Goal: Task Accomplishment & Management: Manage account settings

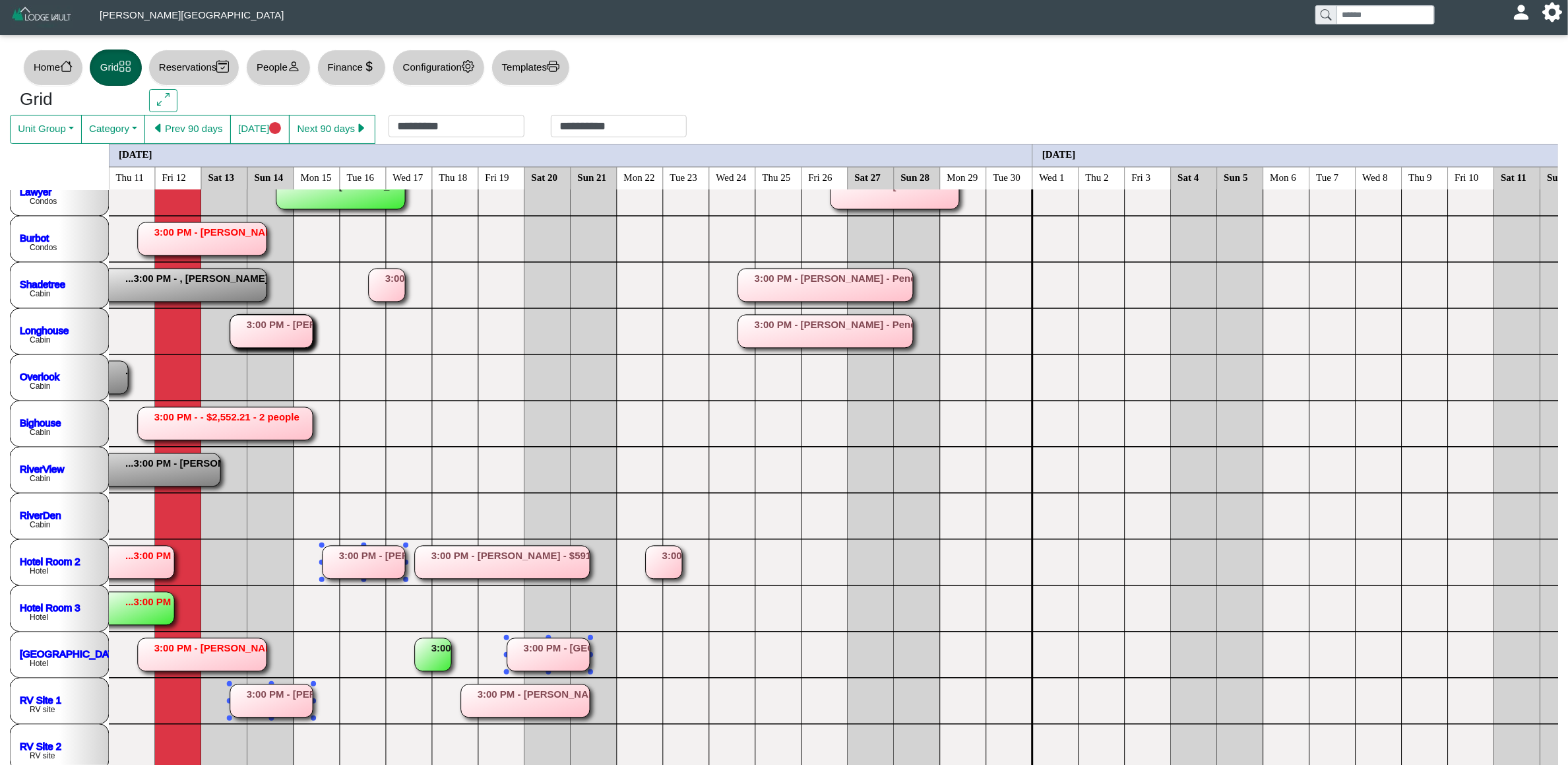
scroll to position [198, 0]
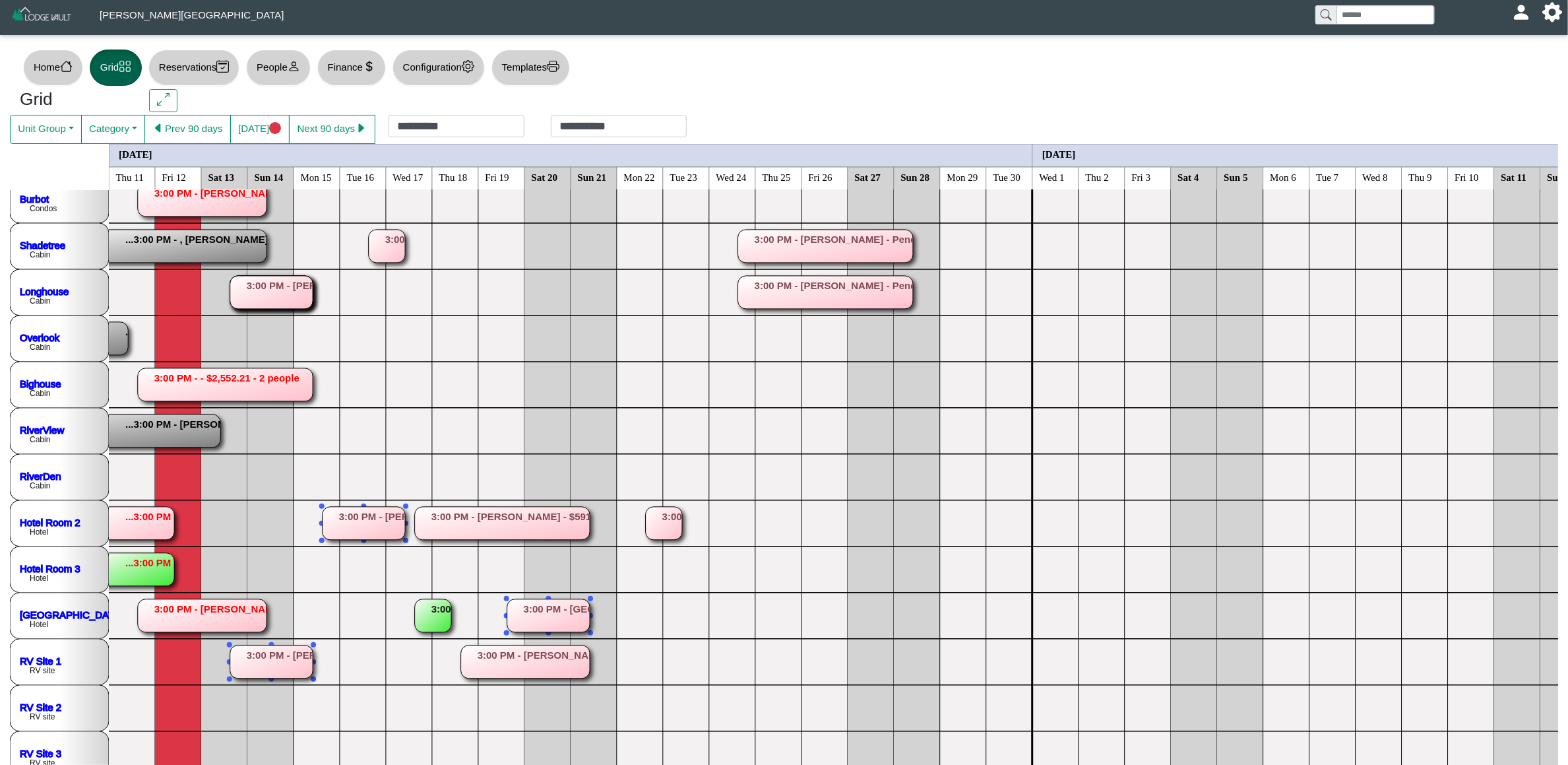
click at [153, 531] on rect at bounding box center [133, 523] width 82 height 33
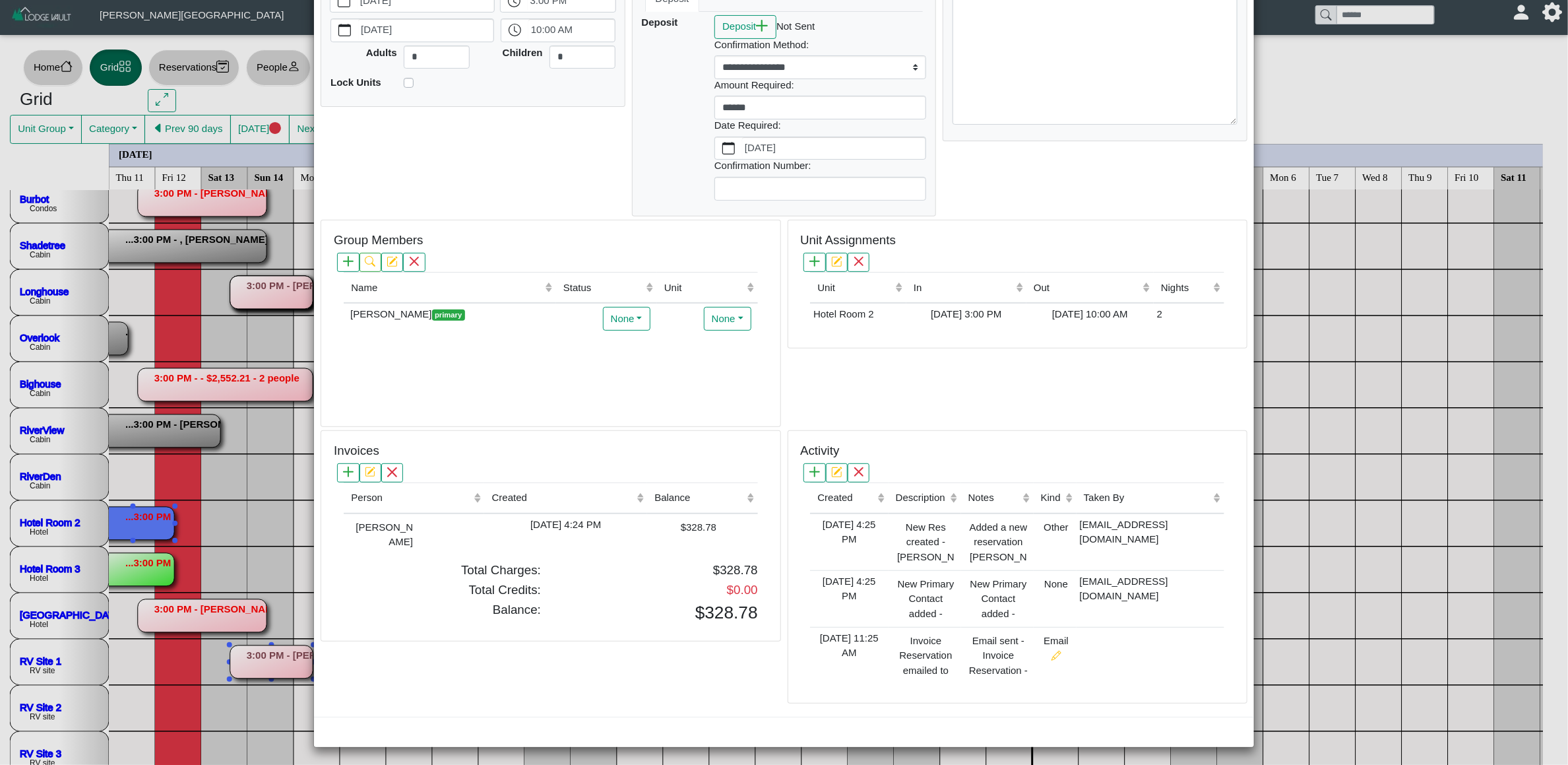
scroll to position [0, 0]
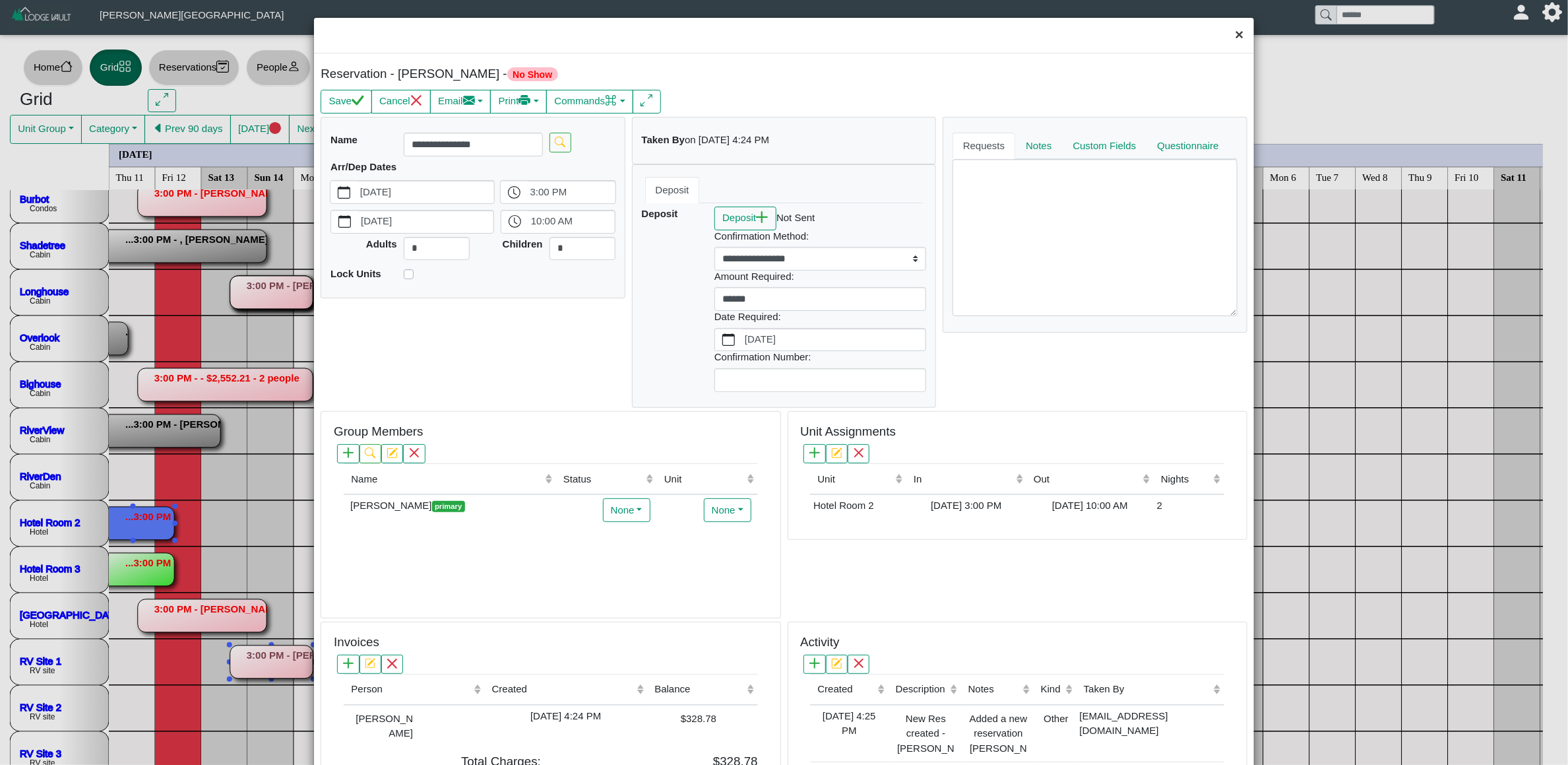
click at [1231, 32] on button "×" at bounding box center [1239, 35] width 29 height 35
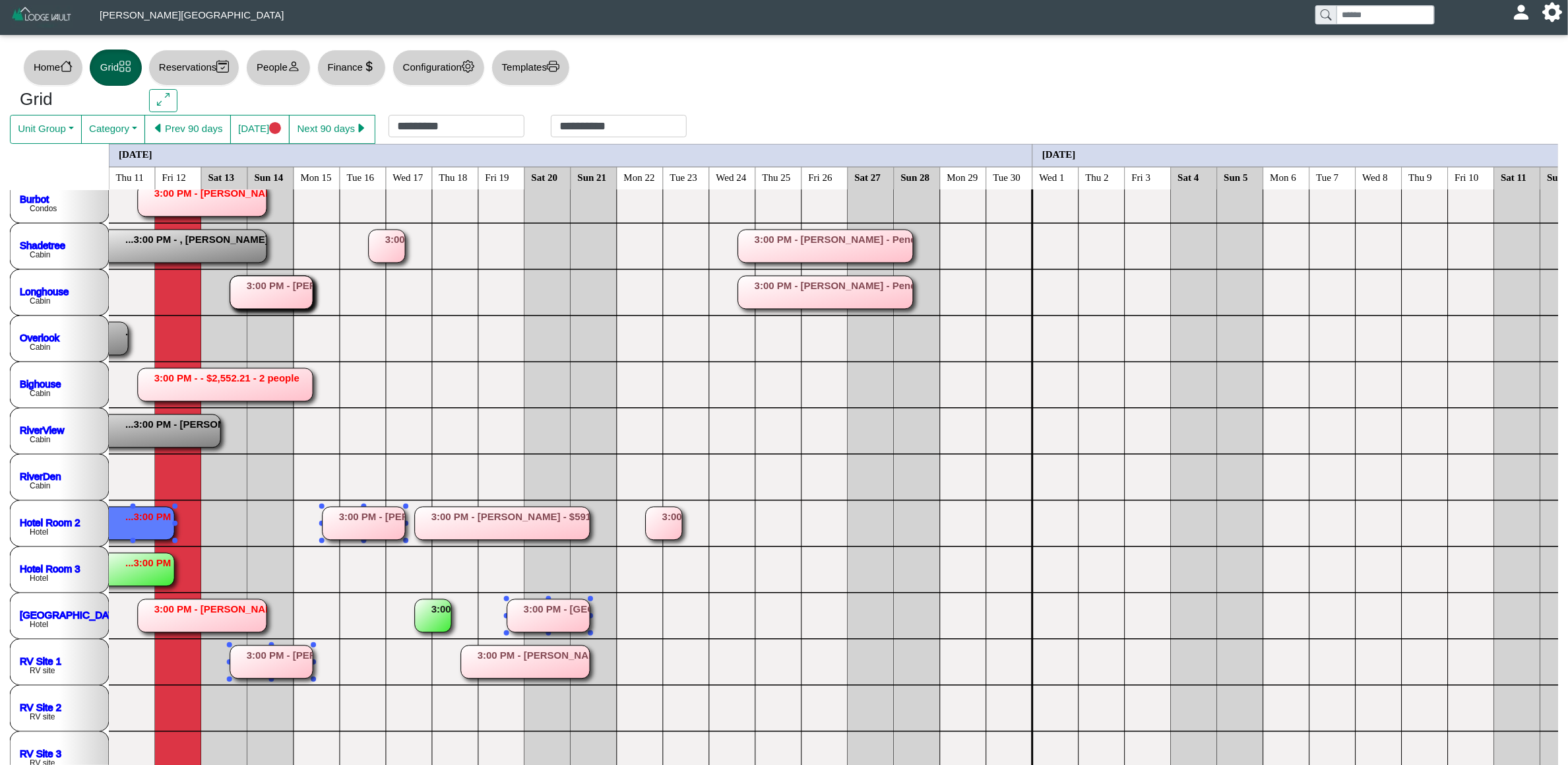
click at [144, 572] on rect at bounding box center [133, 569] width 82 height 33
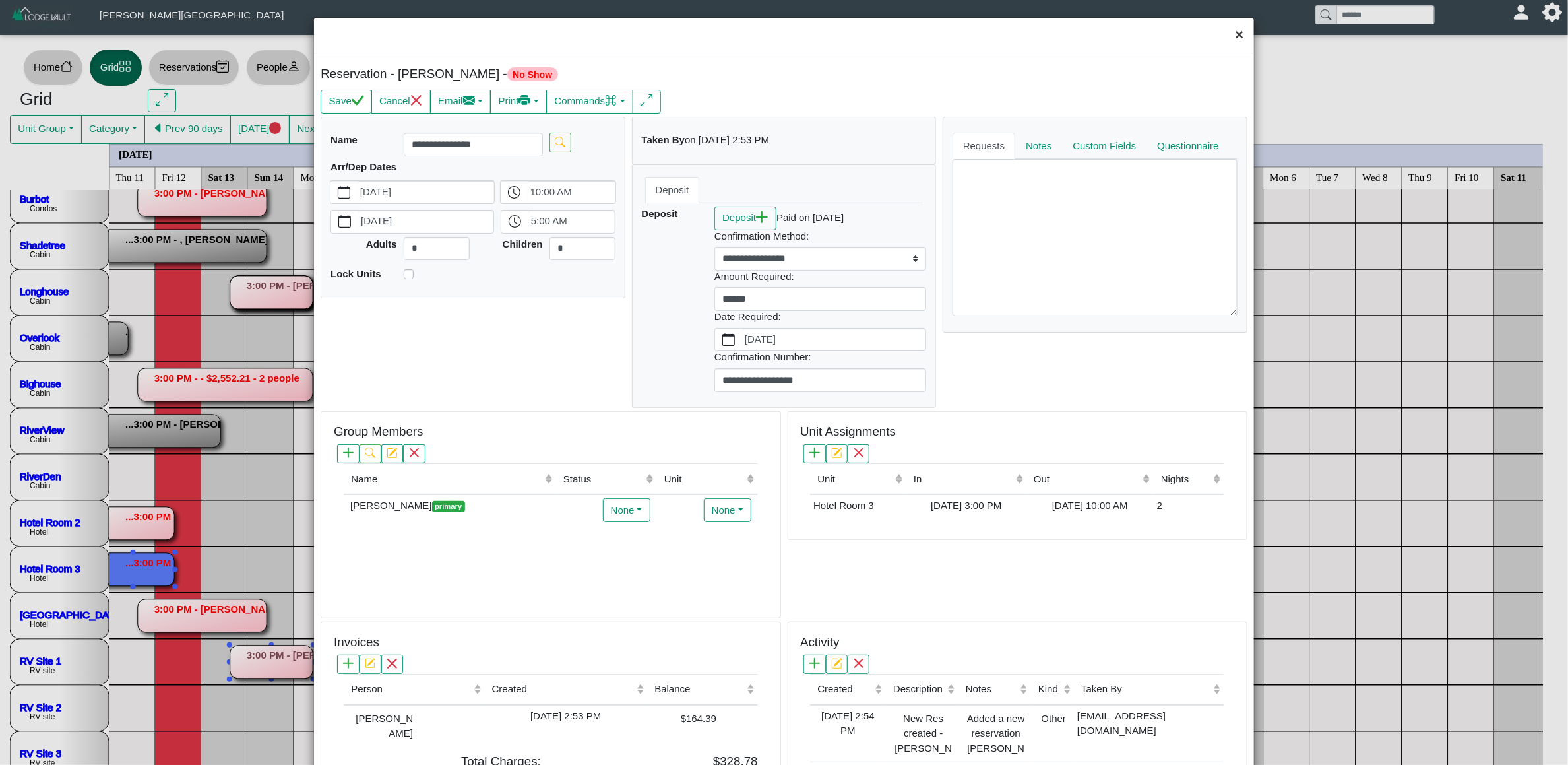
click at [1235, 43] on button "×" at bounding box center [1239, 35] width 29 height 35
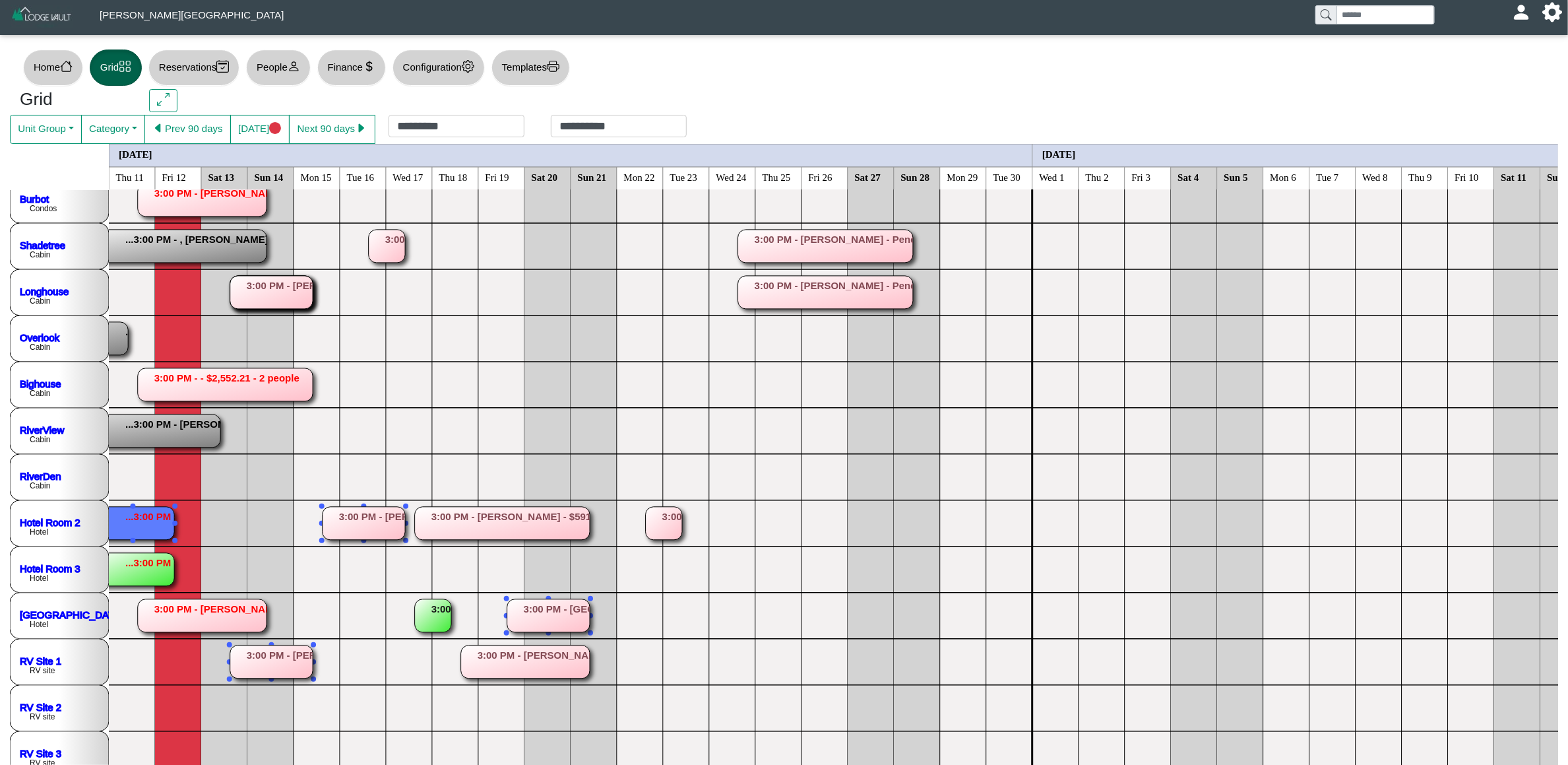
click at [128, 527] on rect at bounding box center [133, 523] width 82 height 33
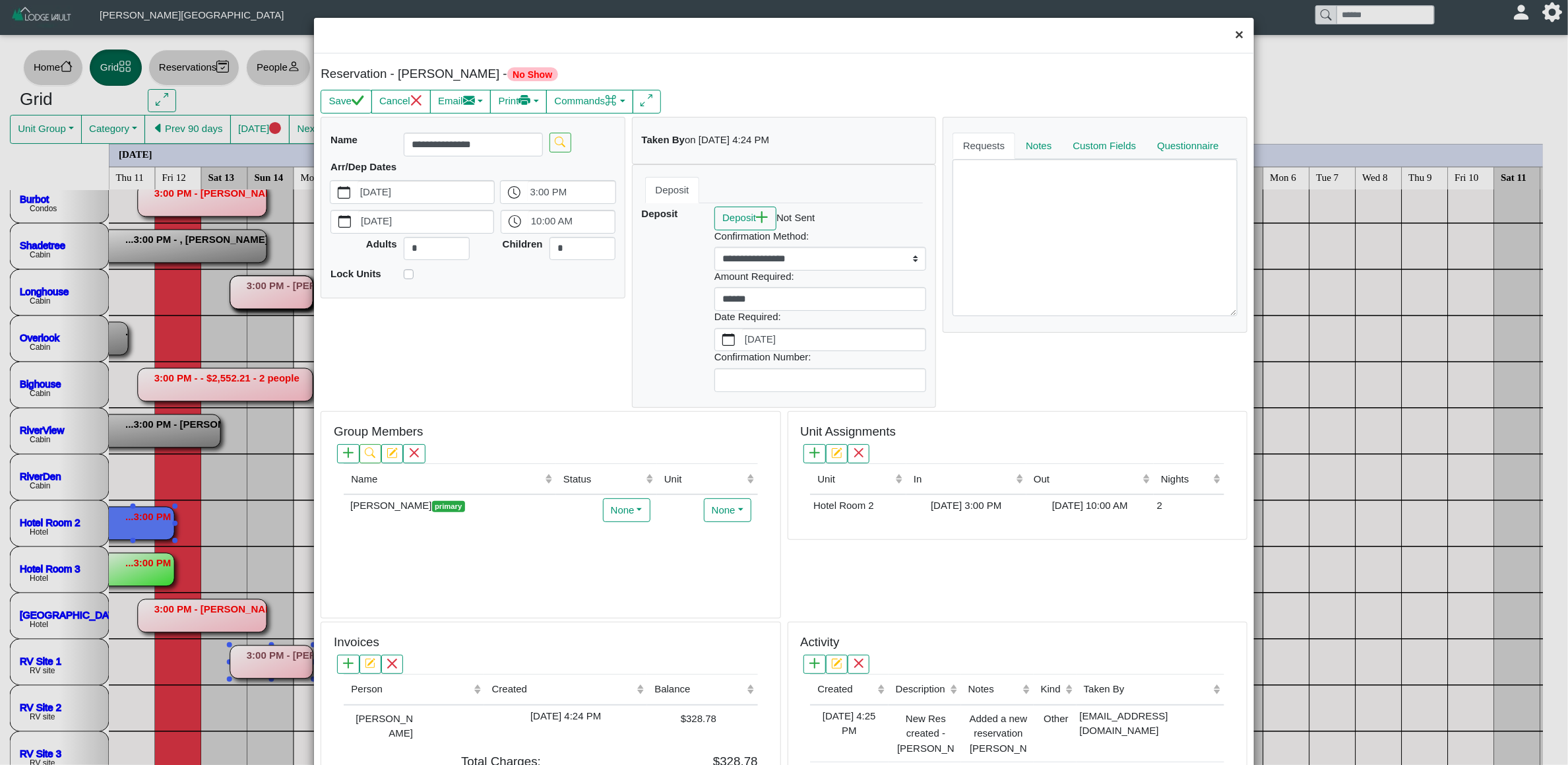
click at [1226, 40] on button "×" at bounding box center [1239, 35] width 29 height 35
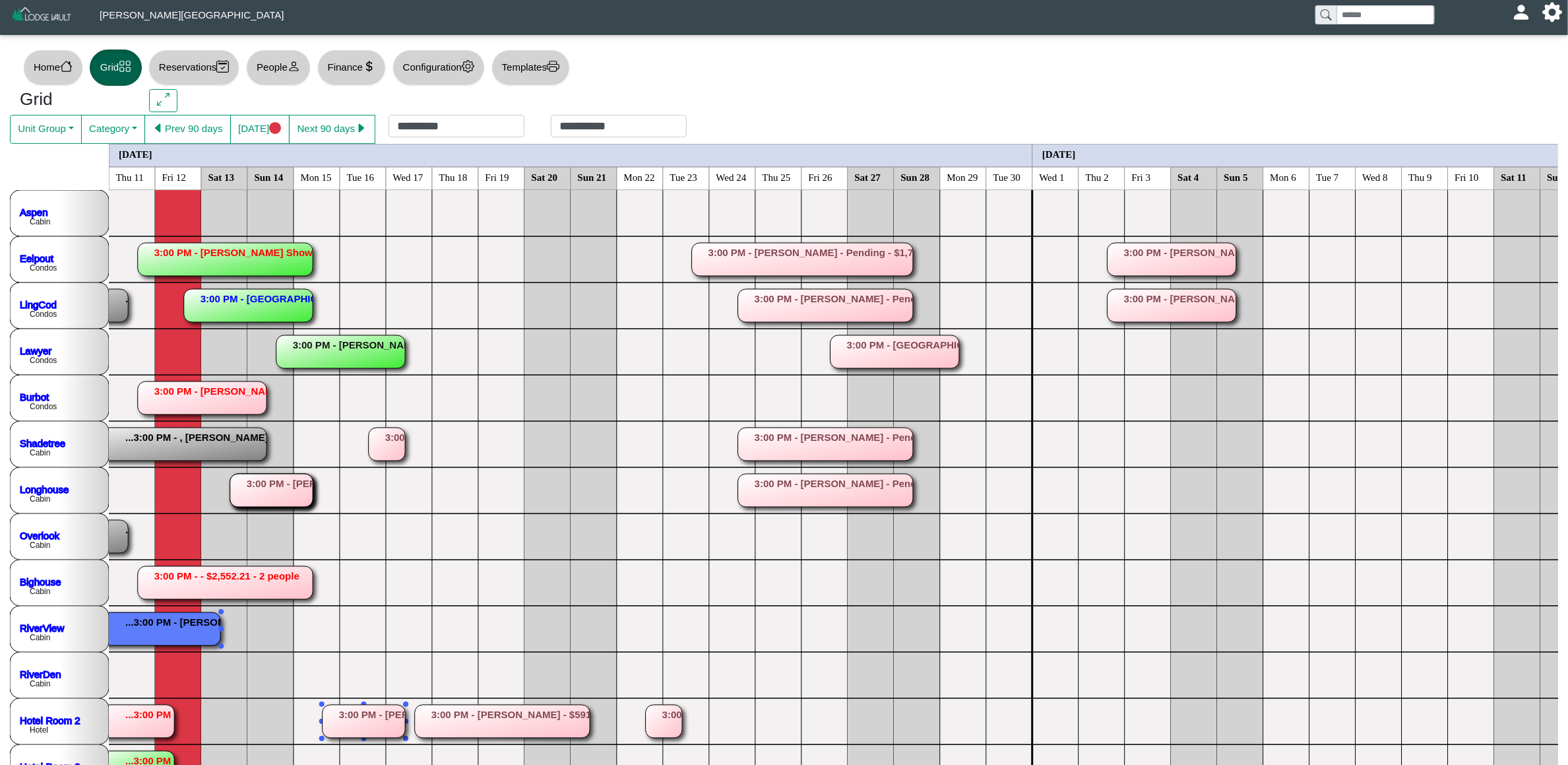
click at [187, 630] on rect at bounding box center [63, 629] width 313 height 33
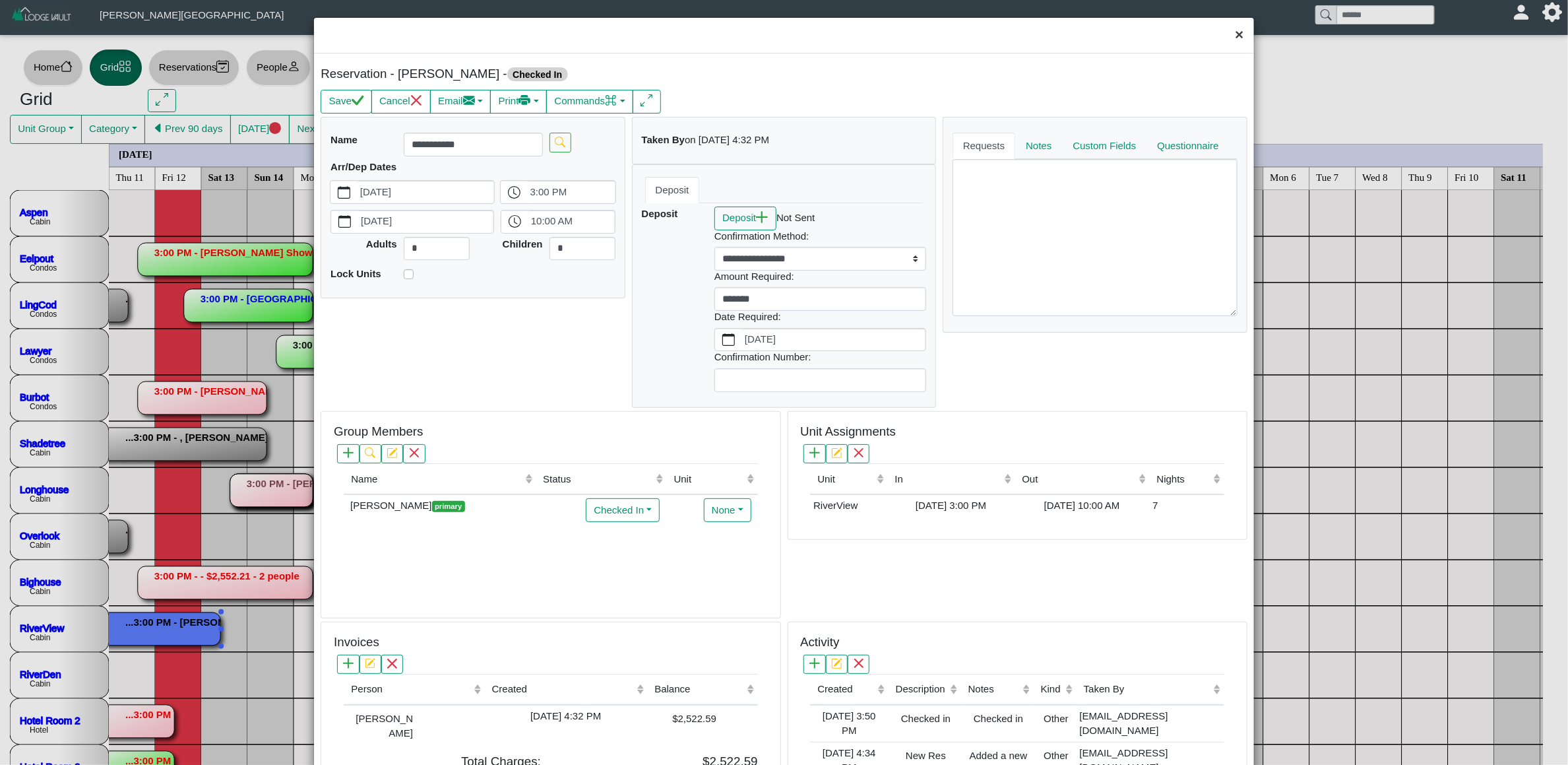
click at [1226, 28] on button "×" at bounding box center [1239, 35] width 29 height 35
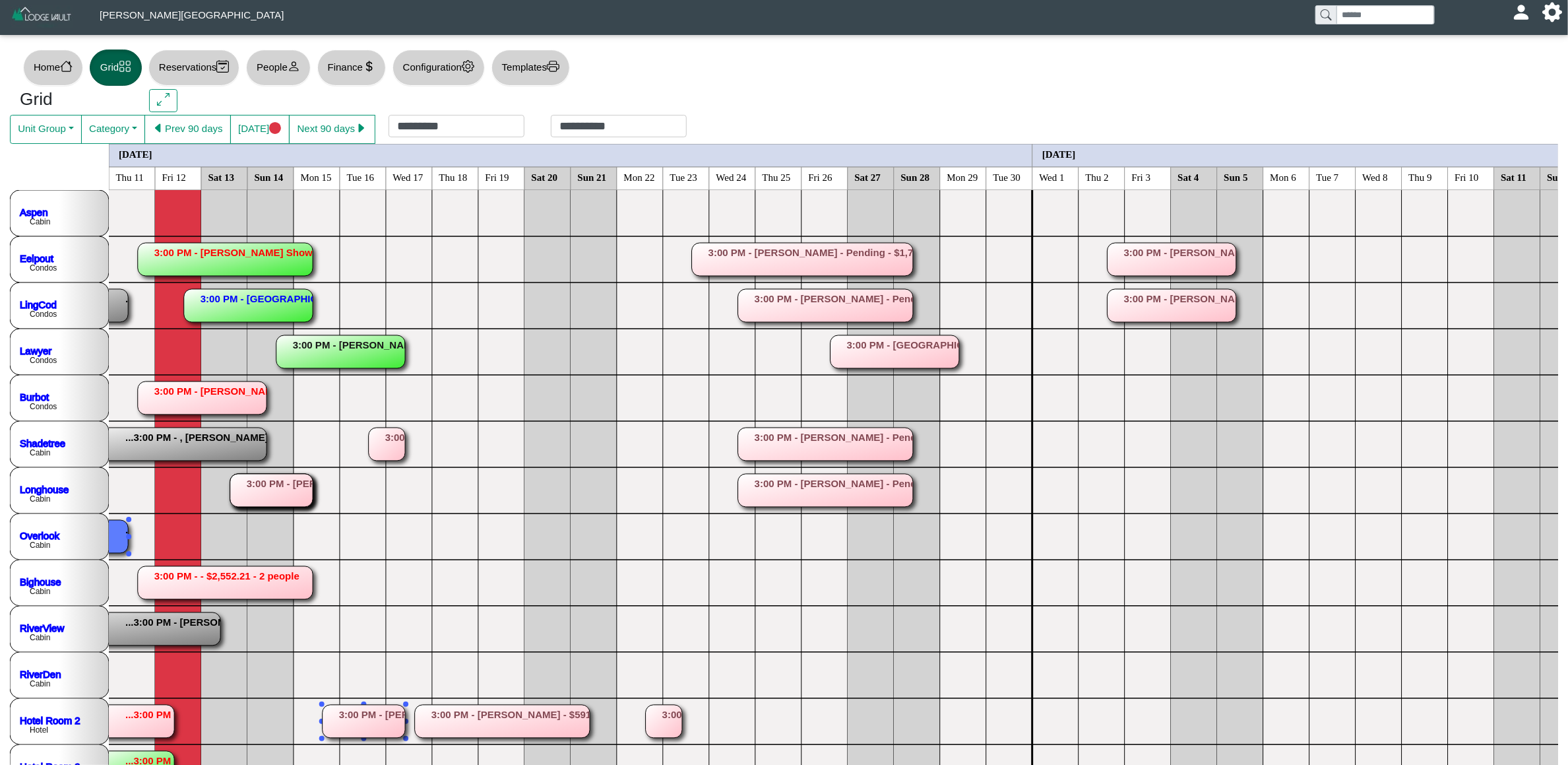
click at [127, 544] on rect at bounding box center [40, 536] width 175 height 33
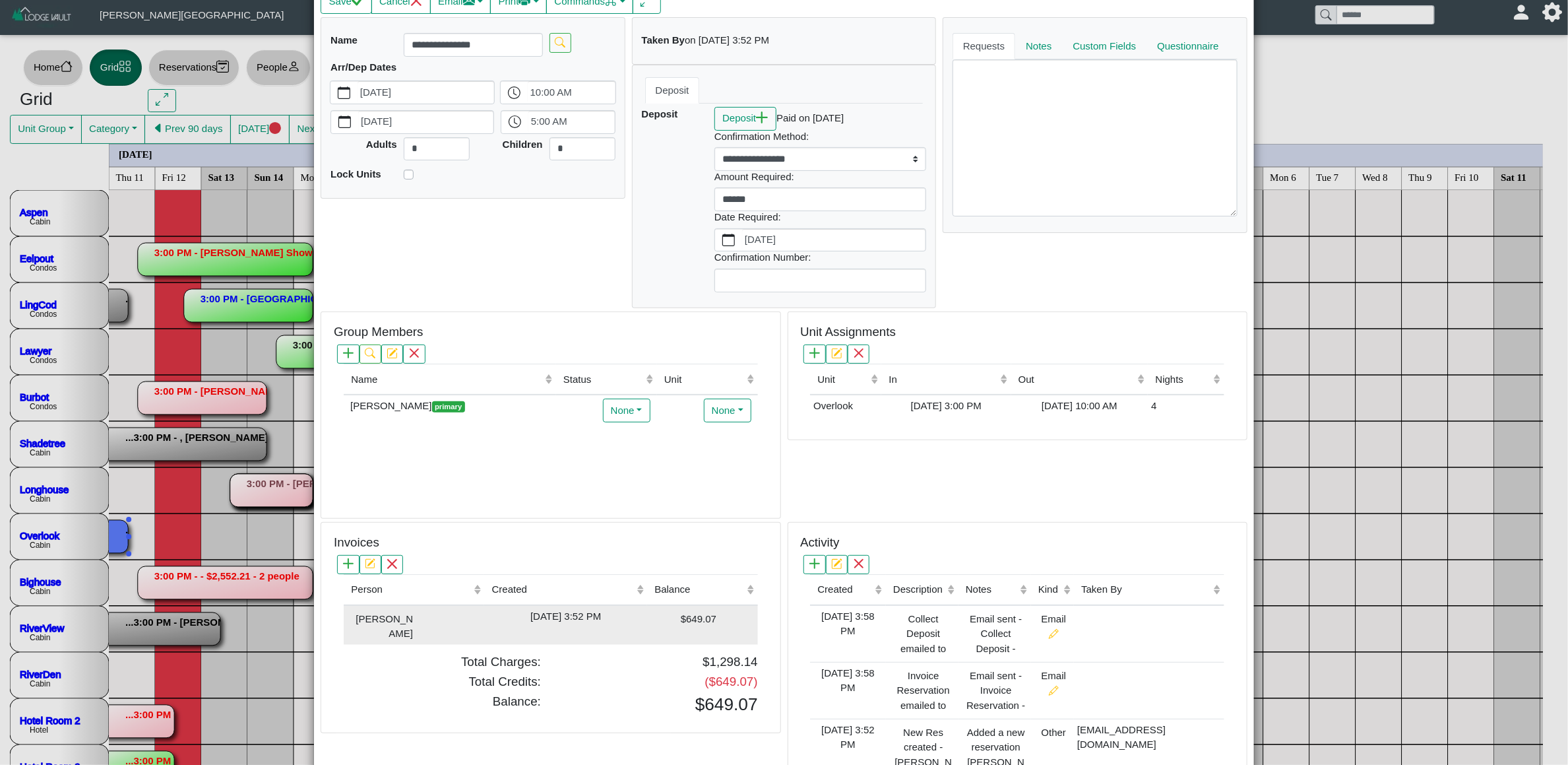
scroll to position [200, 0]
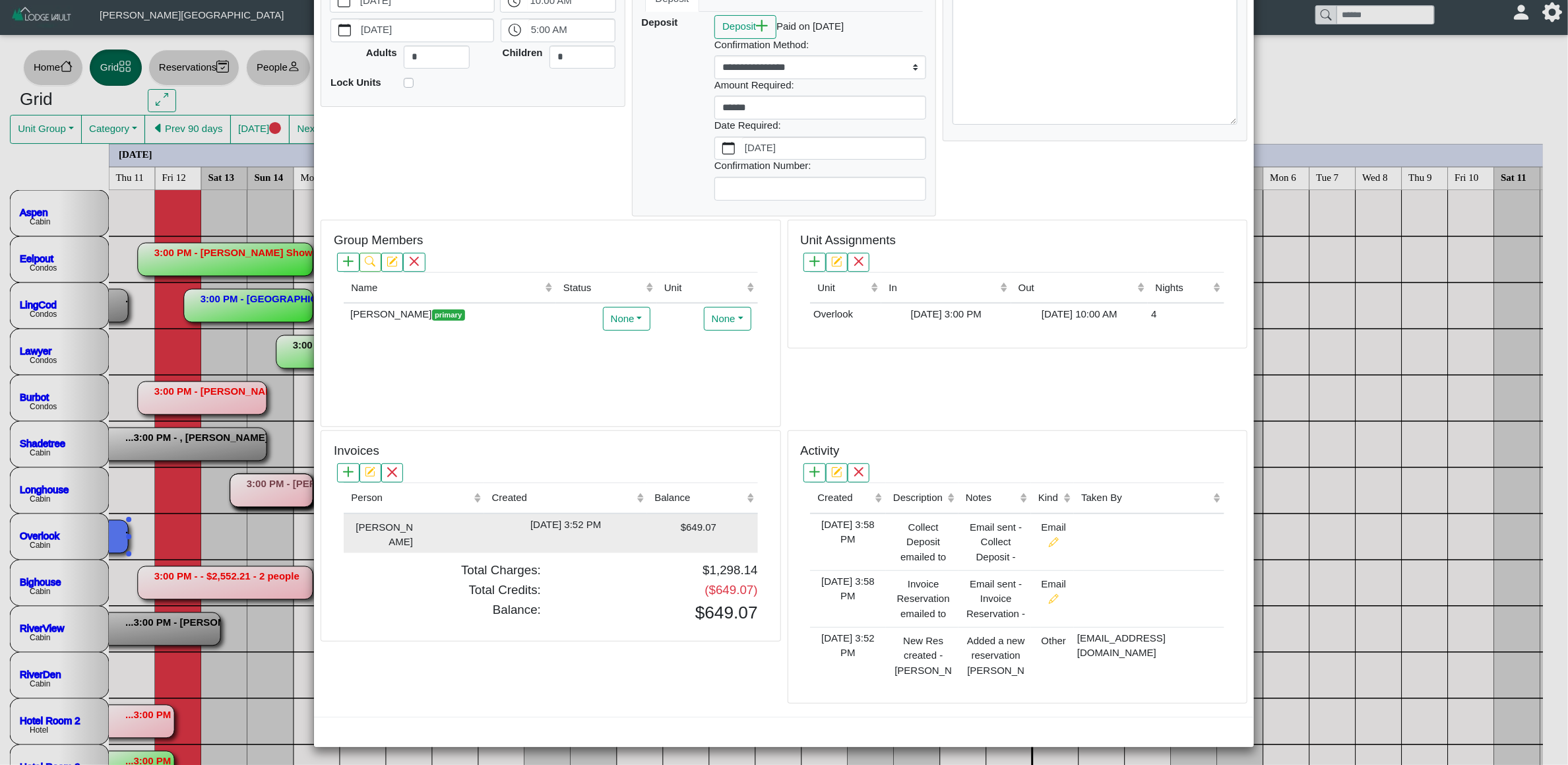
click at [628, 531] on td "[DATE] 3:52 PM" at bounding box center [565, 533] width 163 height 40
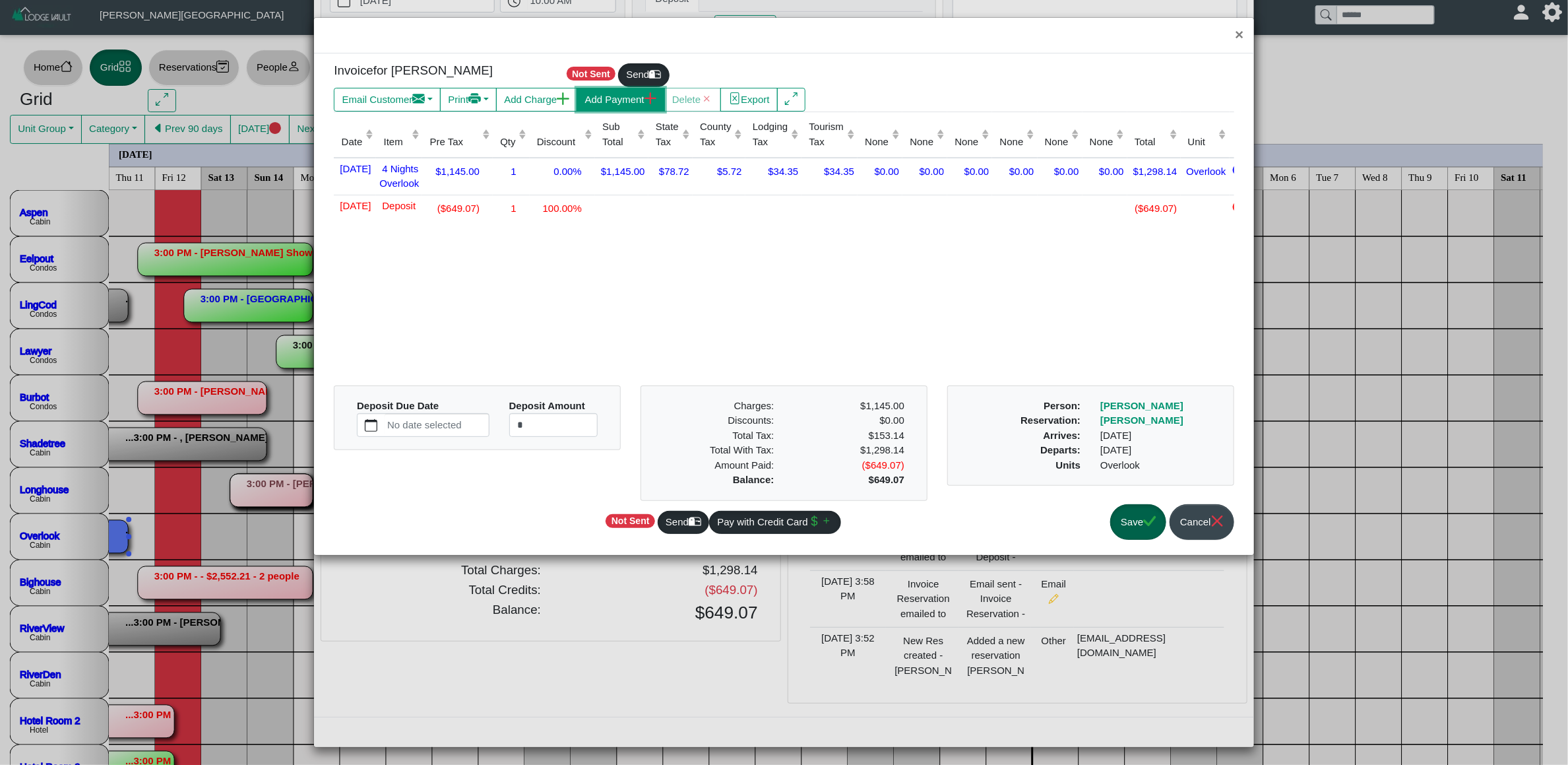
click at [616, 97] on button "Add Payment" at bounding box center [620, 100] width 88 height 23
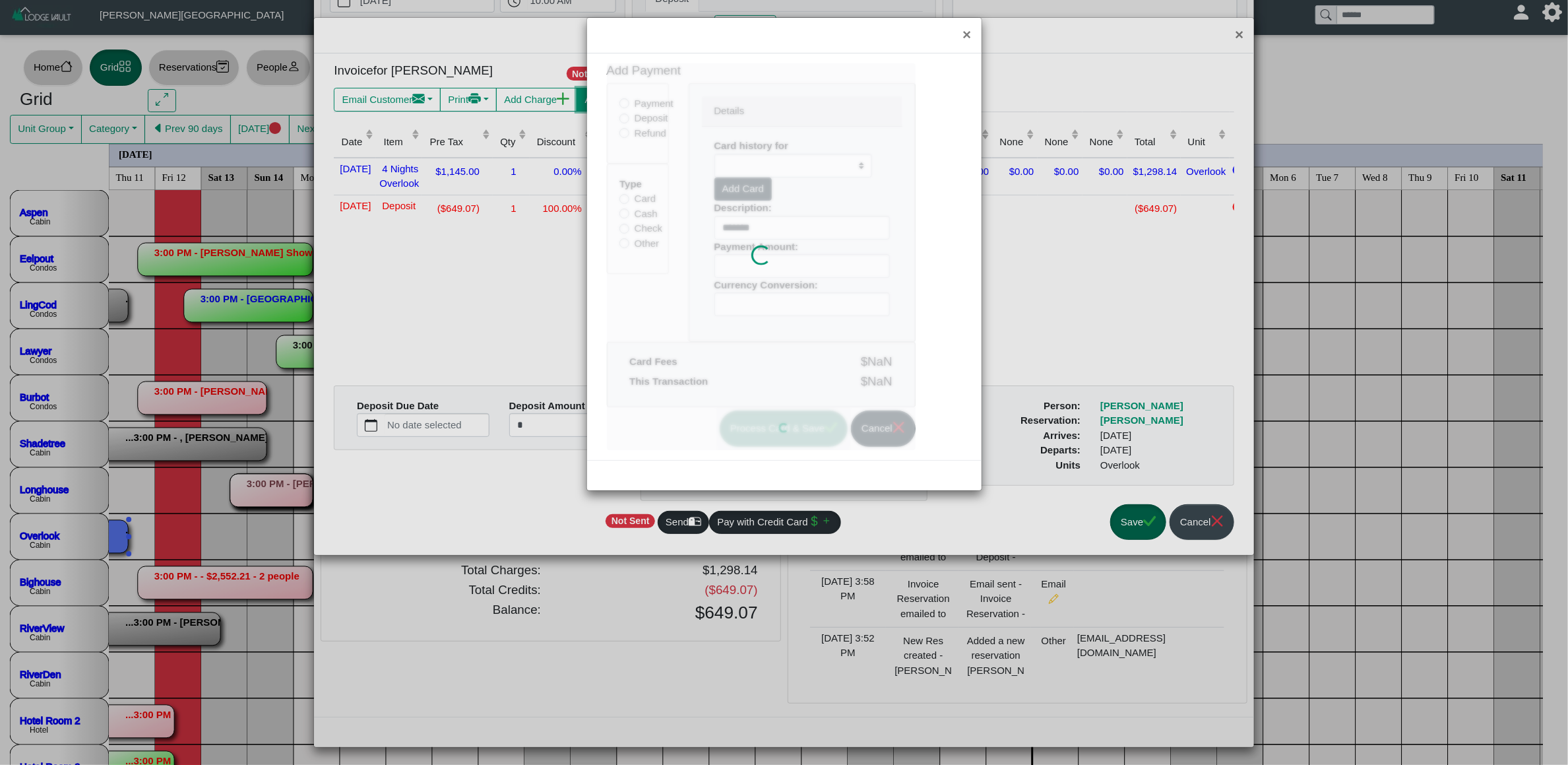
select select
type input "******"
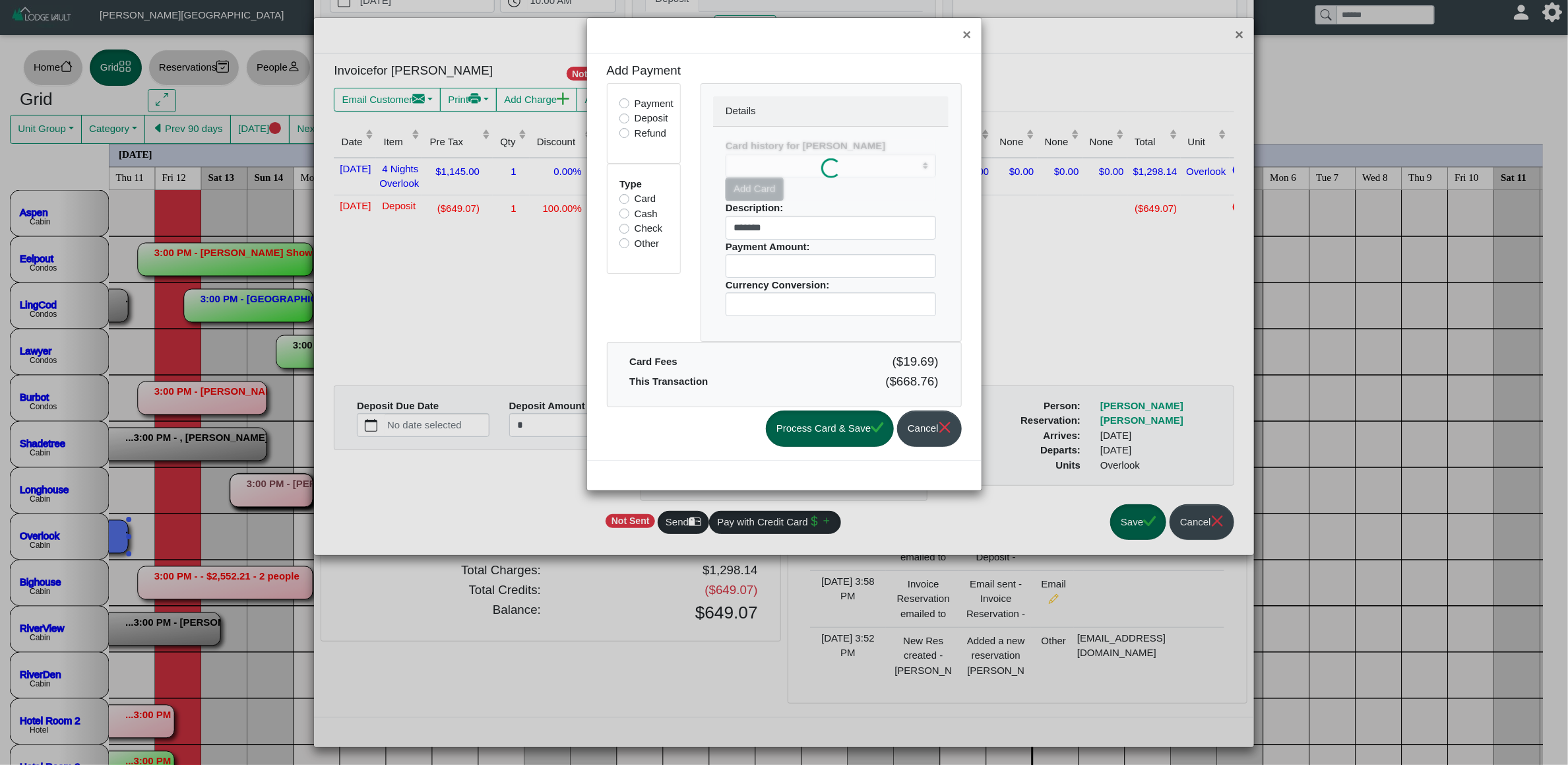
select select
click at [634, 241] on label "Other" at bounding box center [647, 244] width 25 height 15
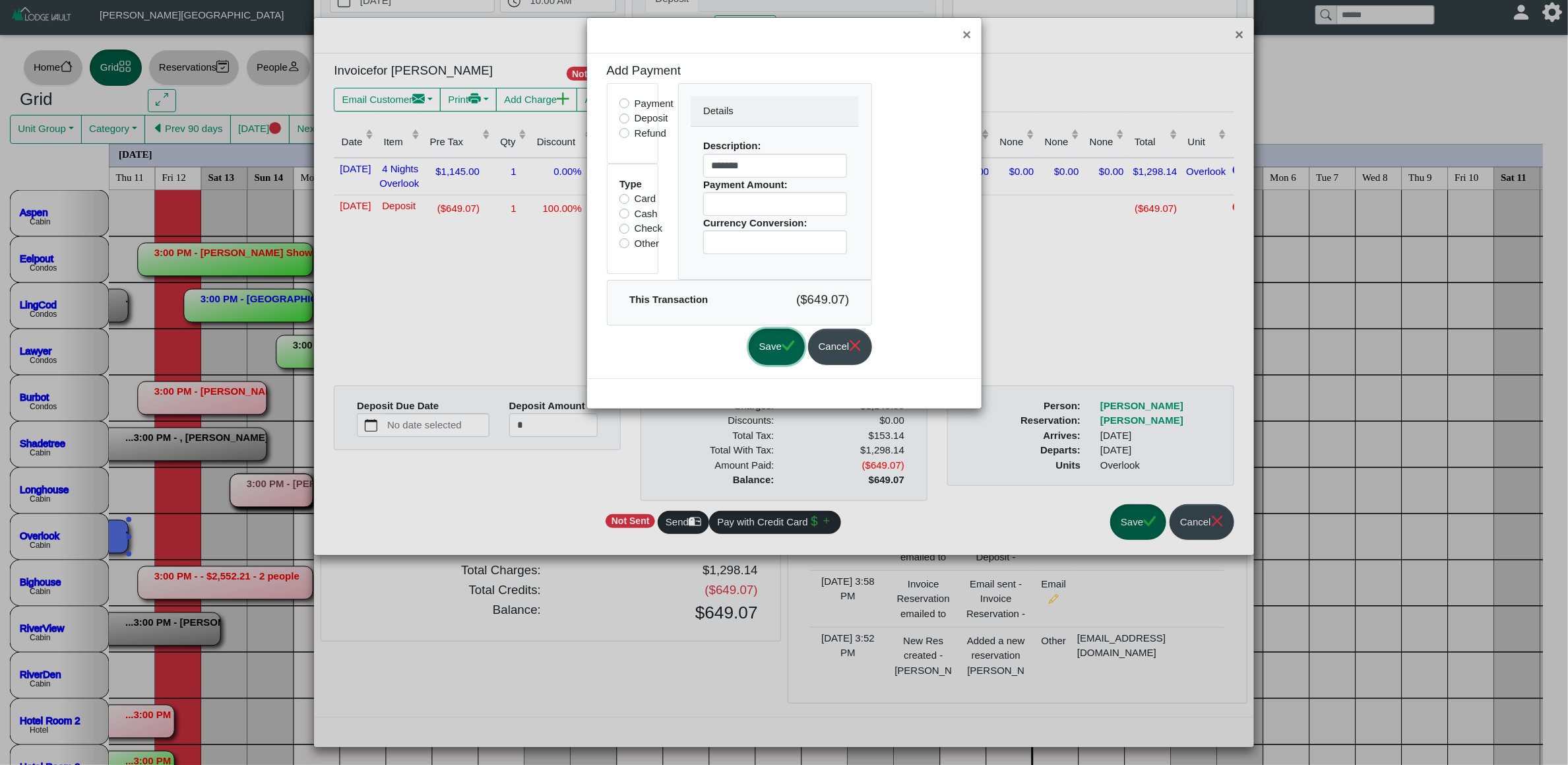
click at [786, 349] on button "Save" at bounding box center [777, 346] width 56 height 36
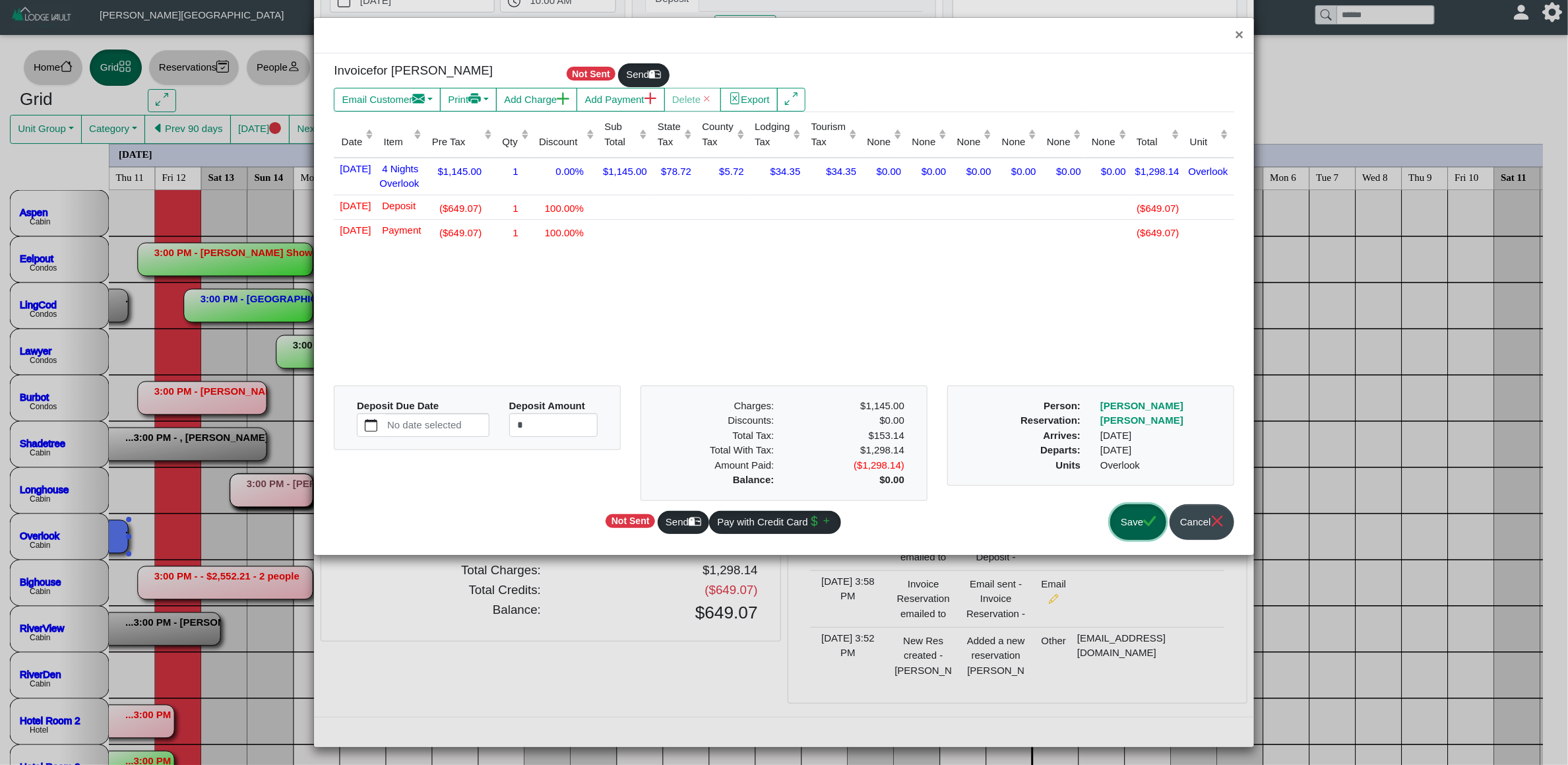
click at [1132, 516] on button "Save" at bounding box center [1138, 521] width 56 height 36
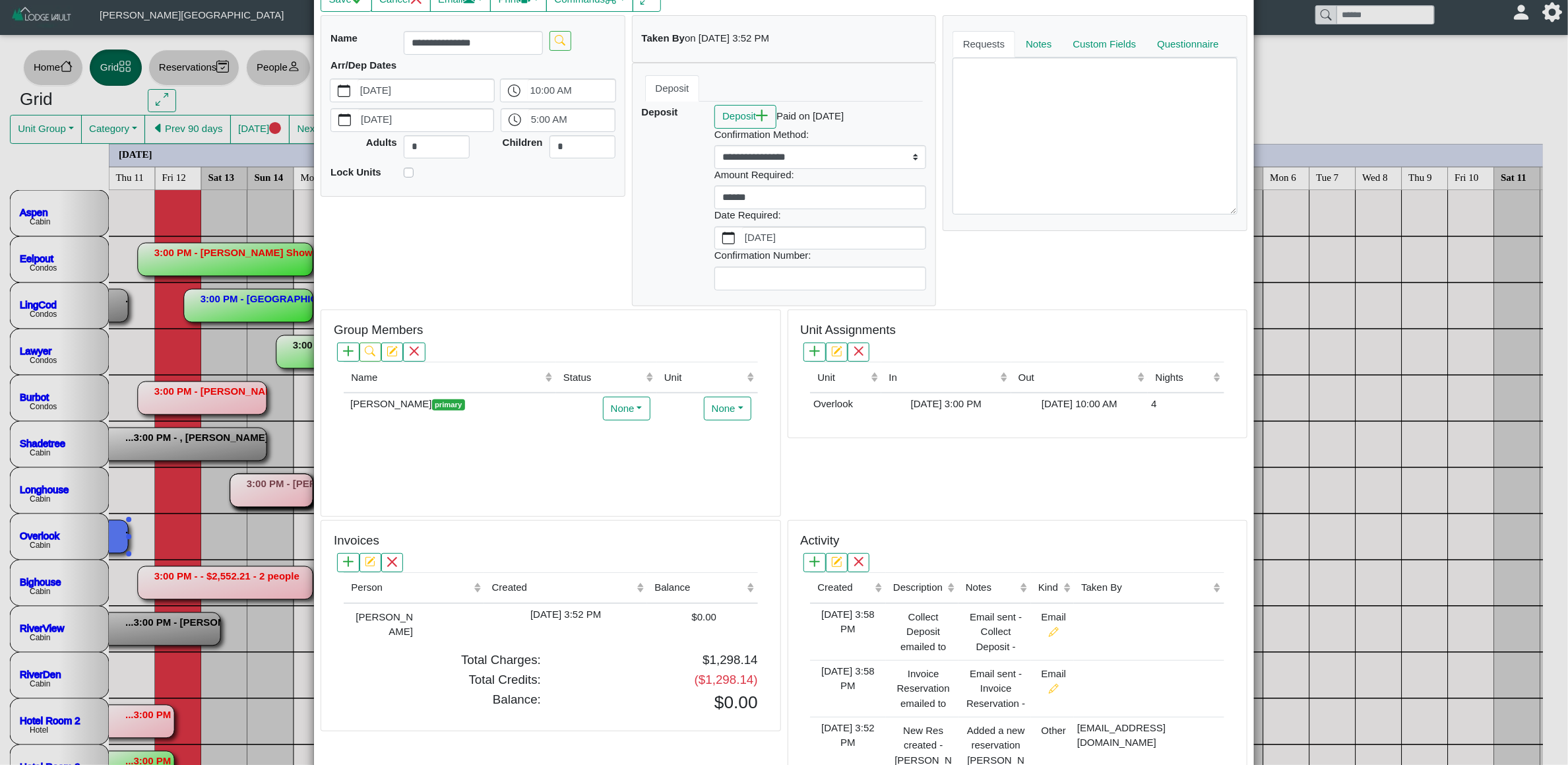
scroll to position [0, 0]
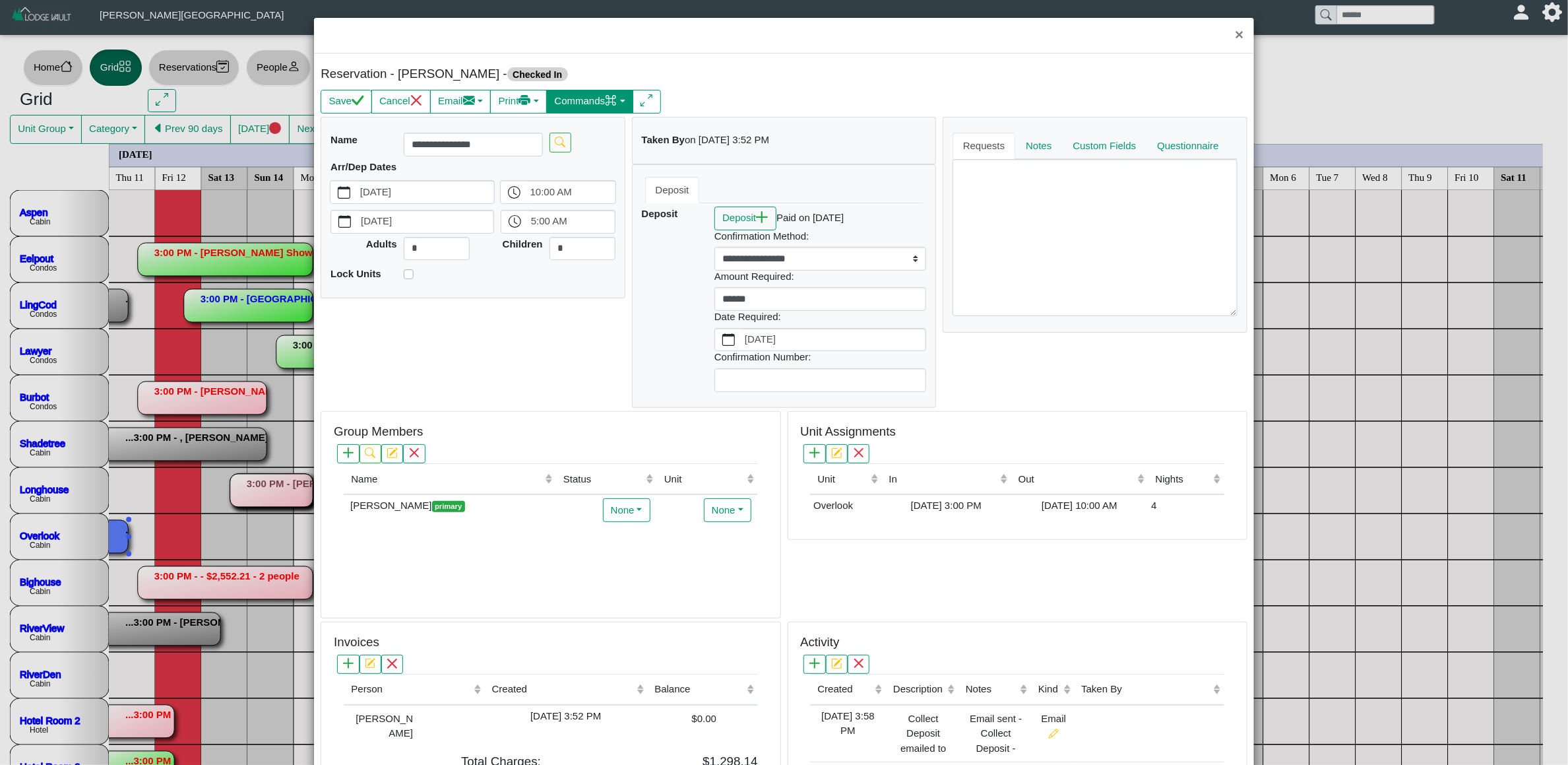
click at [585, 97] on button "Commands" at bounding box center [590, 101] width 87 height 23
click at [580, 143] on link "Check Out" at bounding box center [563, 150] width 147 height 20
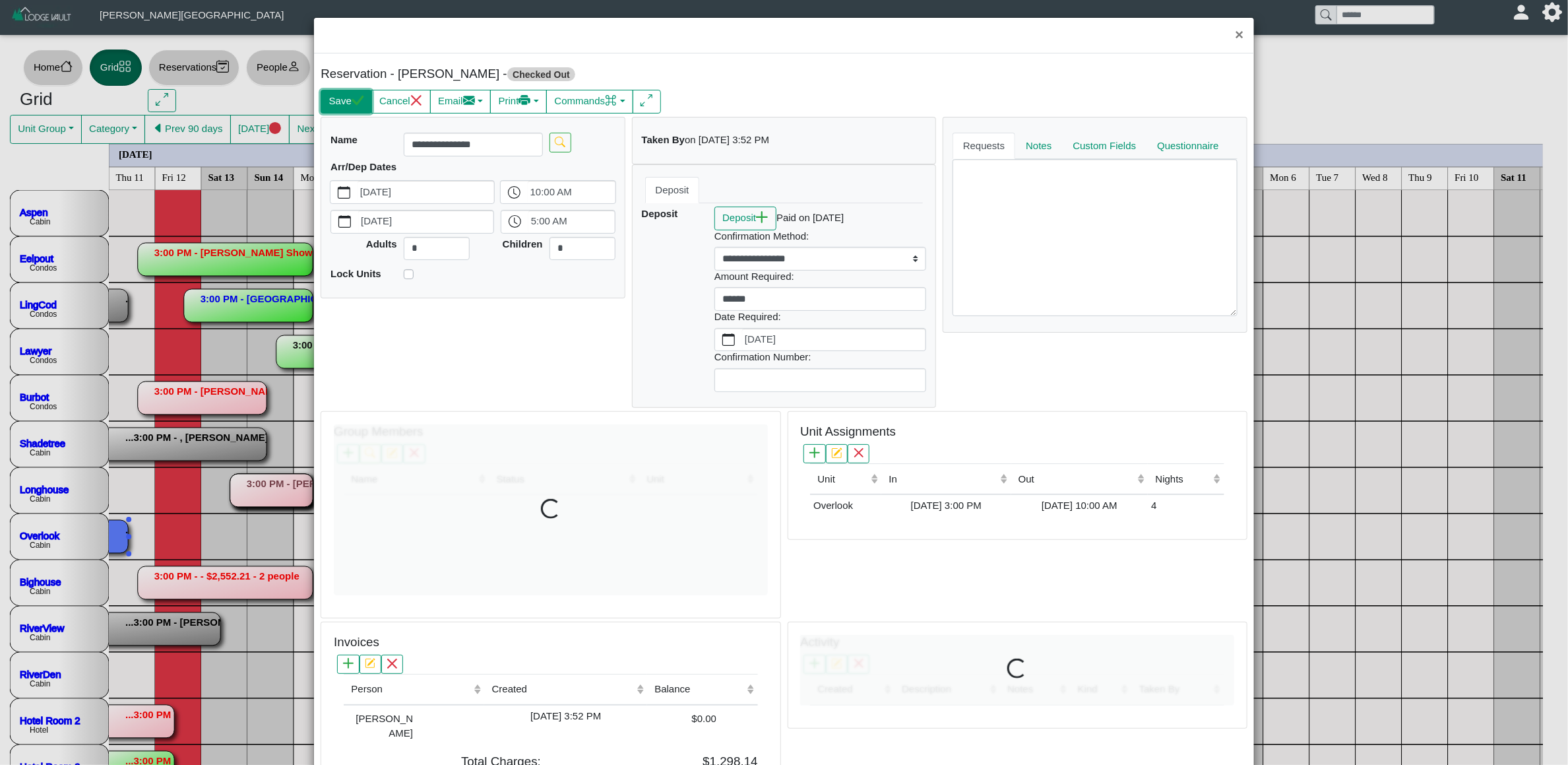
click at [346, 101] on button "Save" at bounding box center [345, 101] width 51 height 23
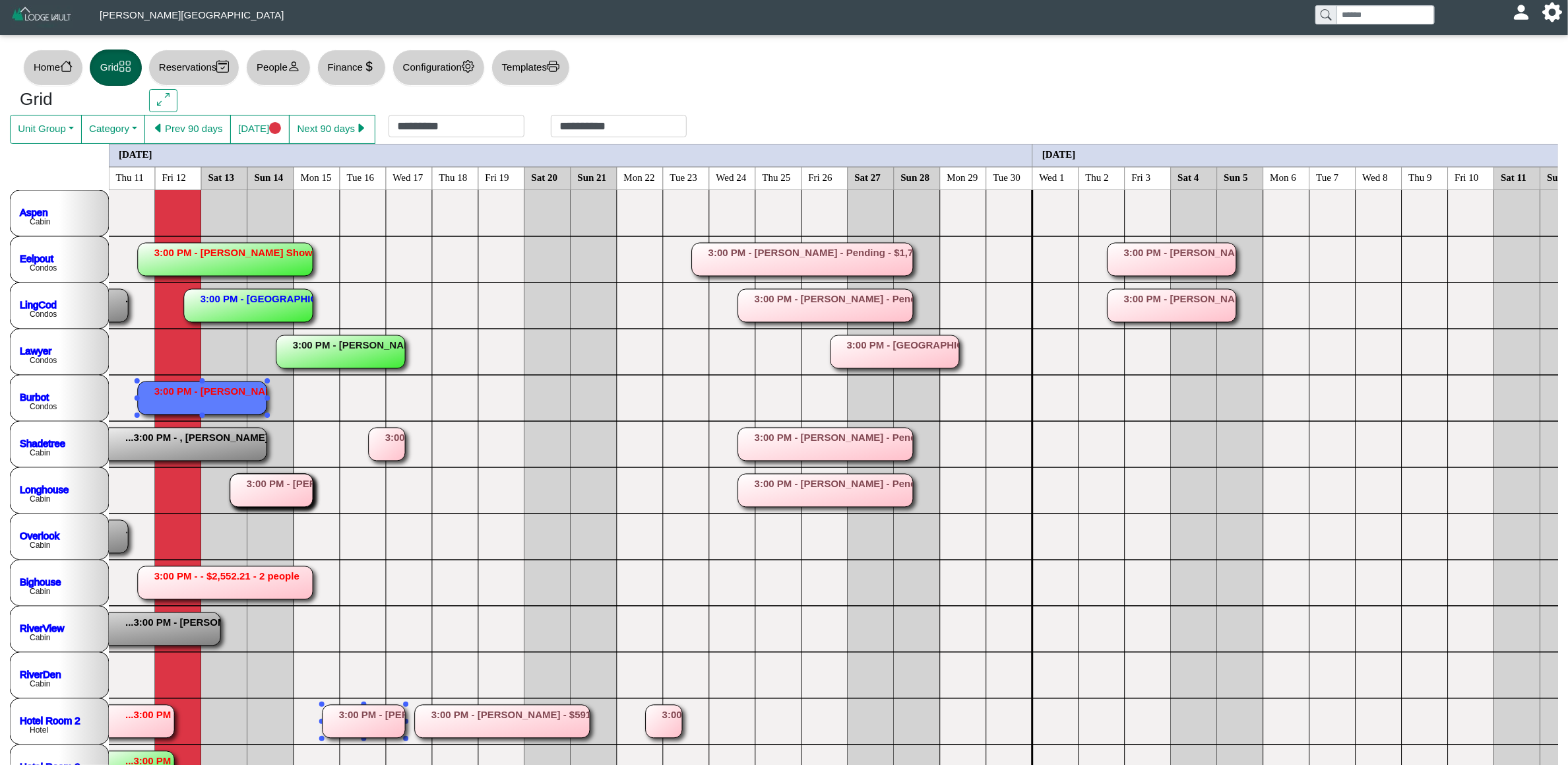
click at [219, 395] on rect at bounding box center [202, 398] width 128 height 33
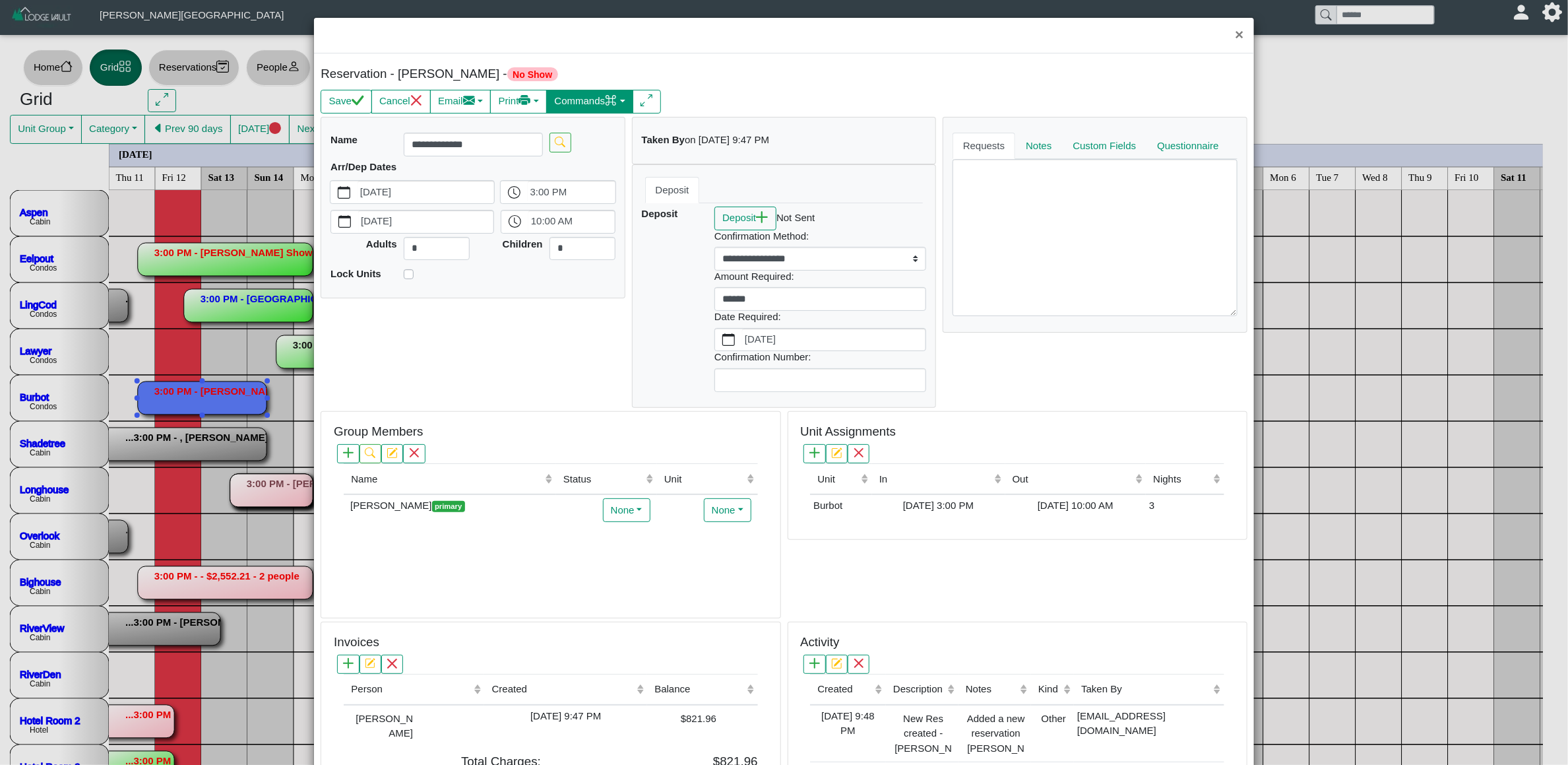
click at [607, 95] on button "Commands" at bounding box center [590, 101] width 87 height 23
click at [568, 128] on link "Check In" at bounding box center [563, 131] width 147 height 20
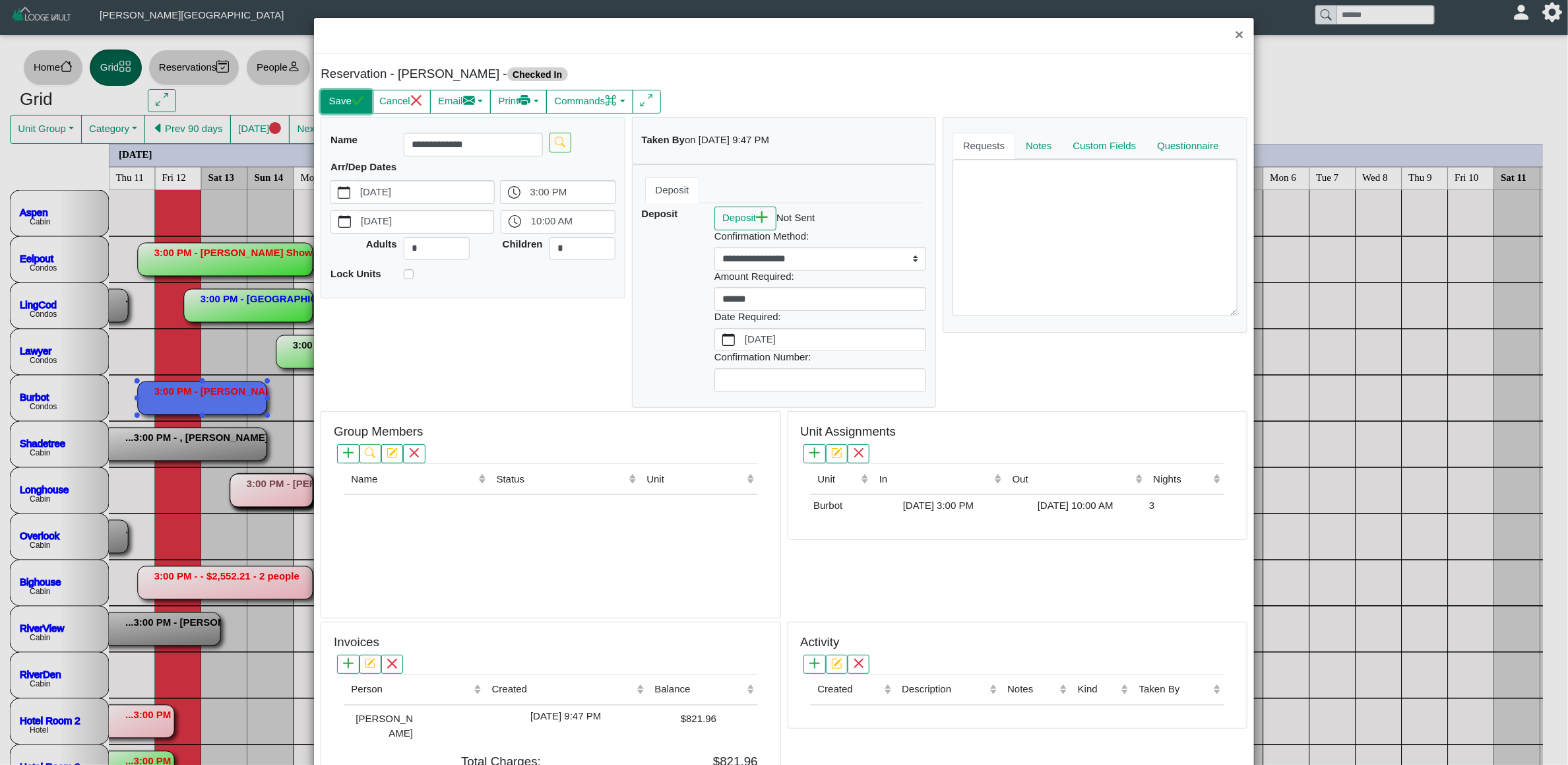
click at [342, 98] on button "Save" at bounding box center [345, 101] width 51 height 23
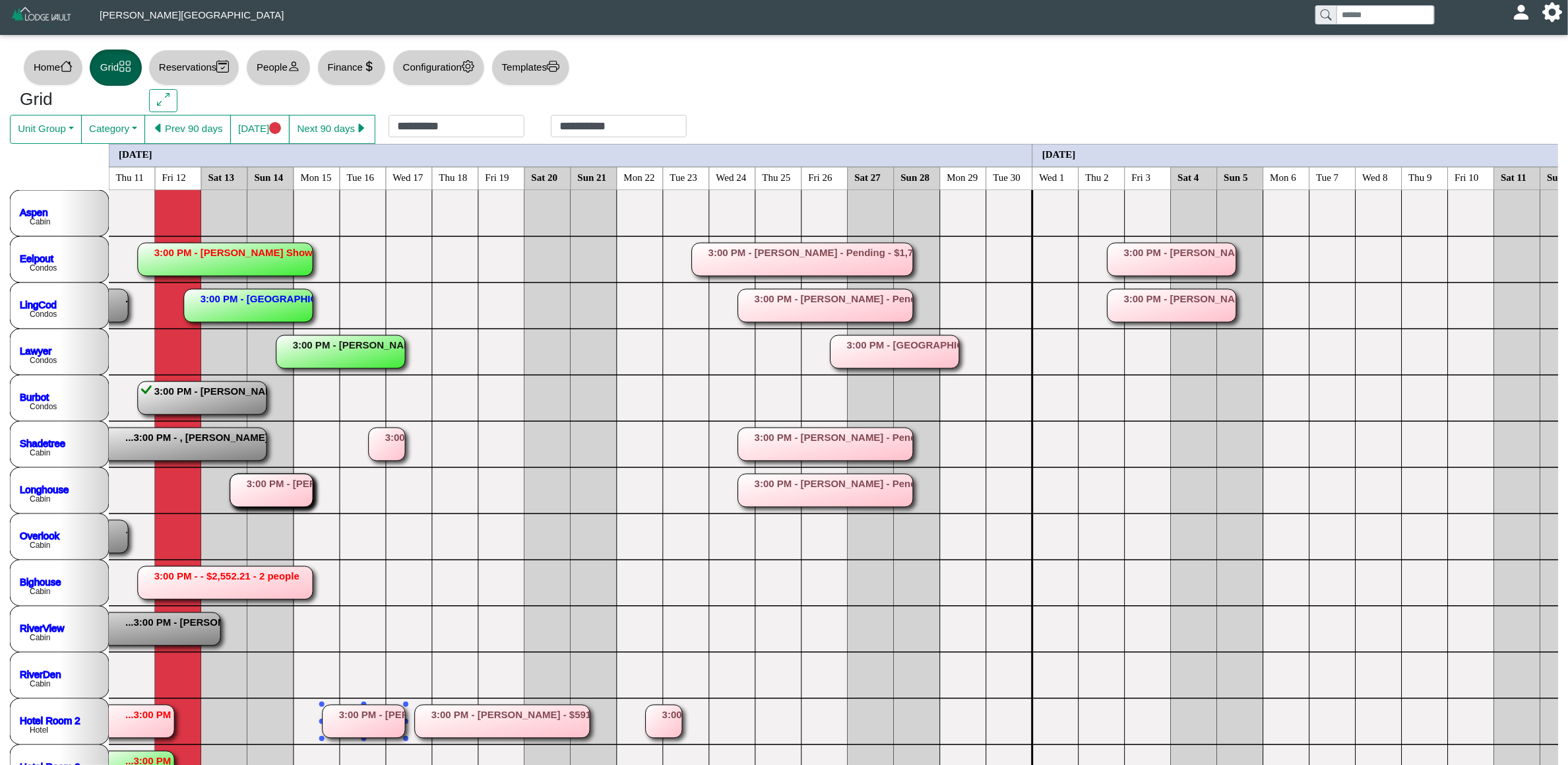
click at [222, 397] on rect at bounding box center [202, 398] width 128 height 33
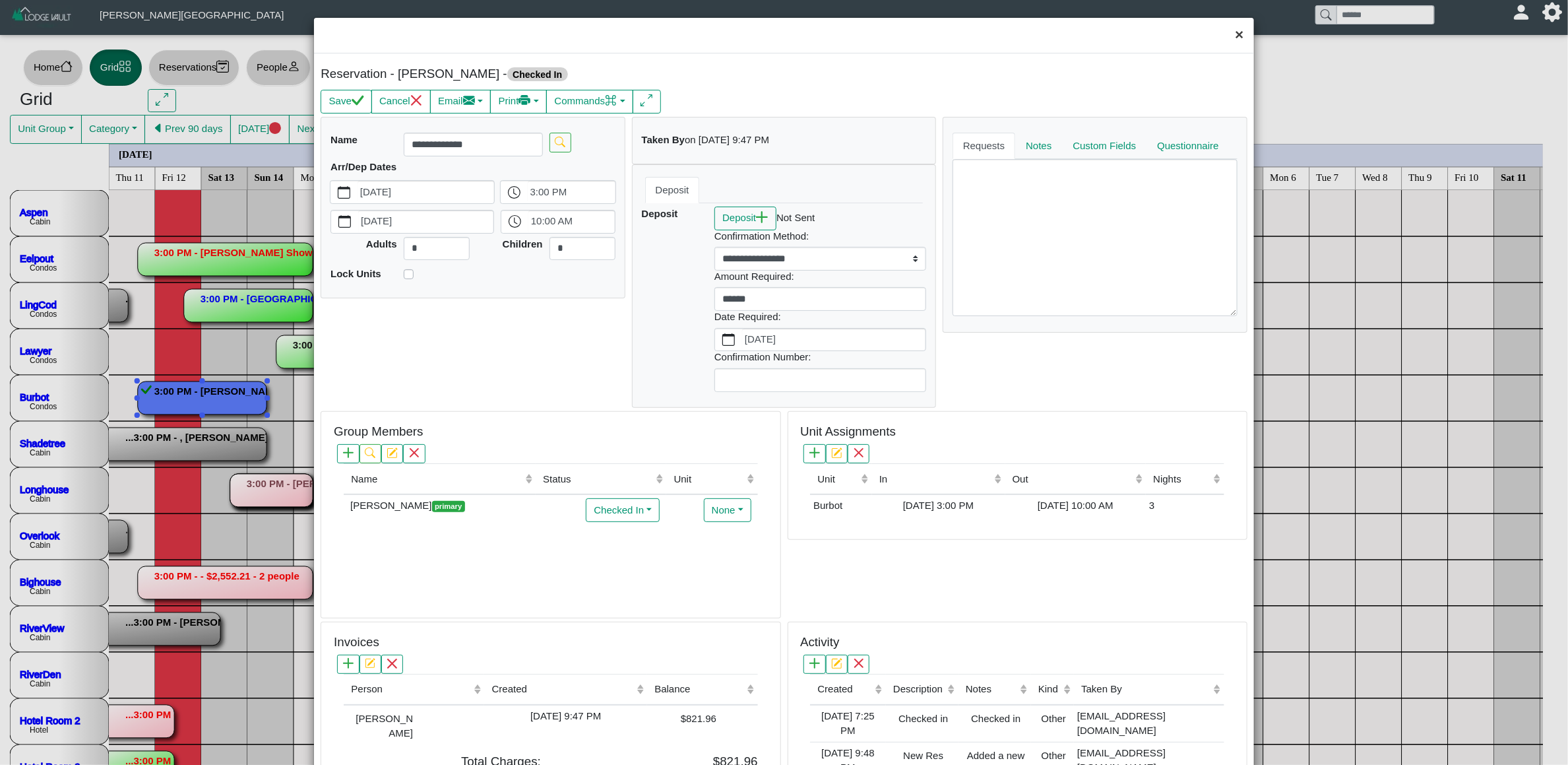
click at [1226, 23] on button "×" at bounding box center [1239, 35] width 29 height 35
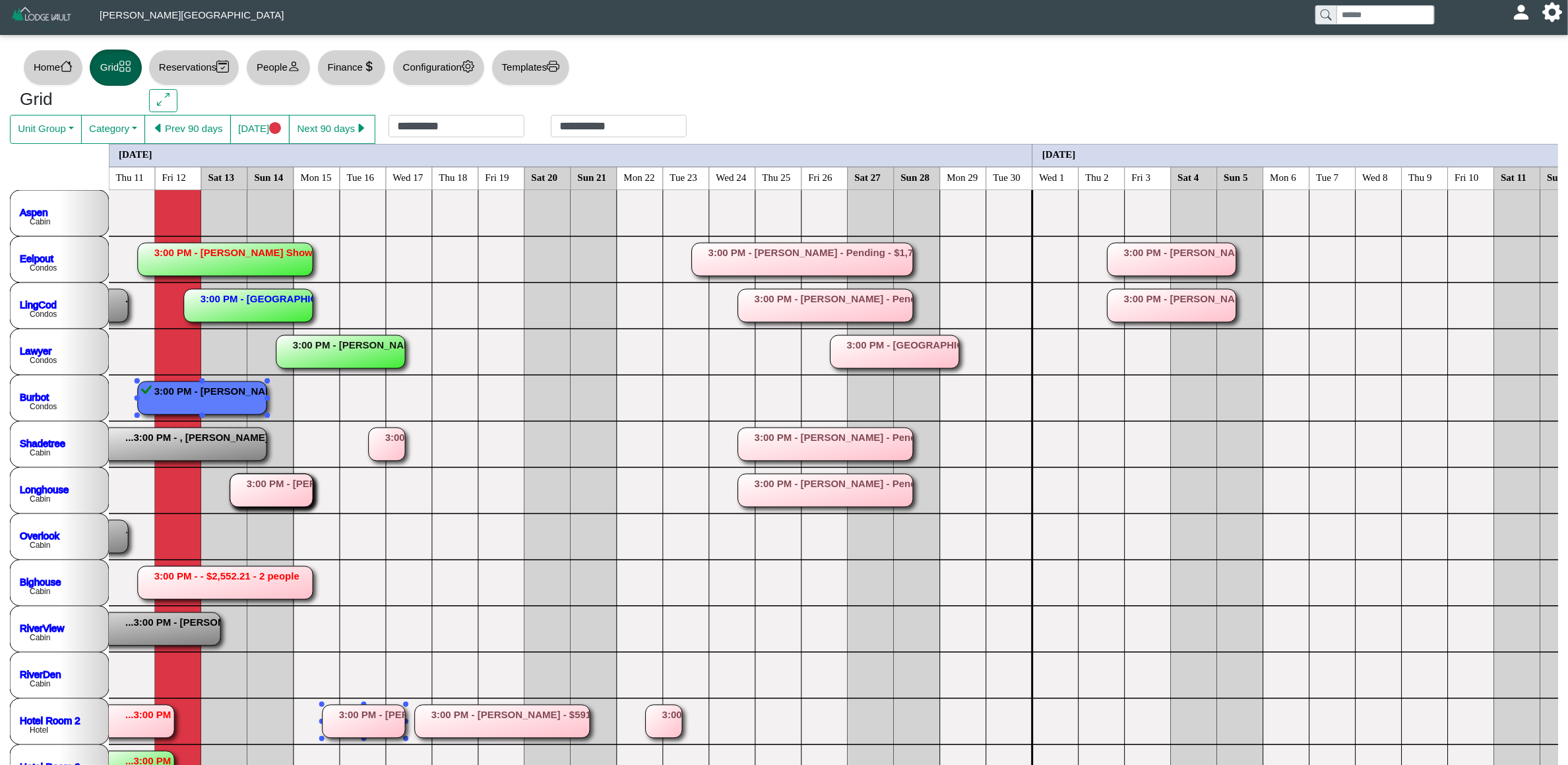
click at [248, 266] on rect at bounding box center [225, 259] width 175 height 33
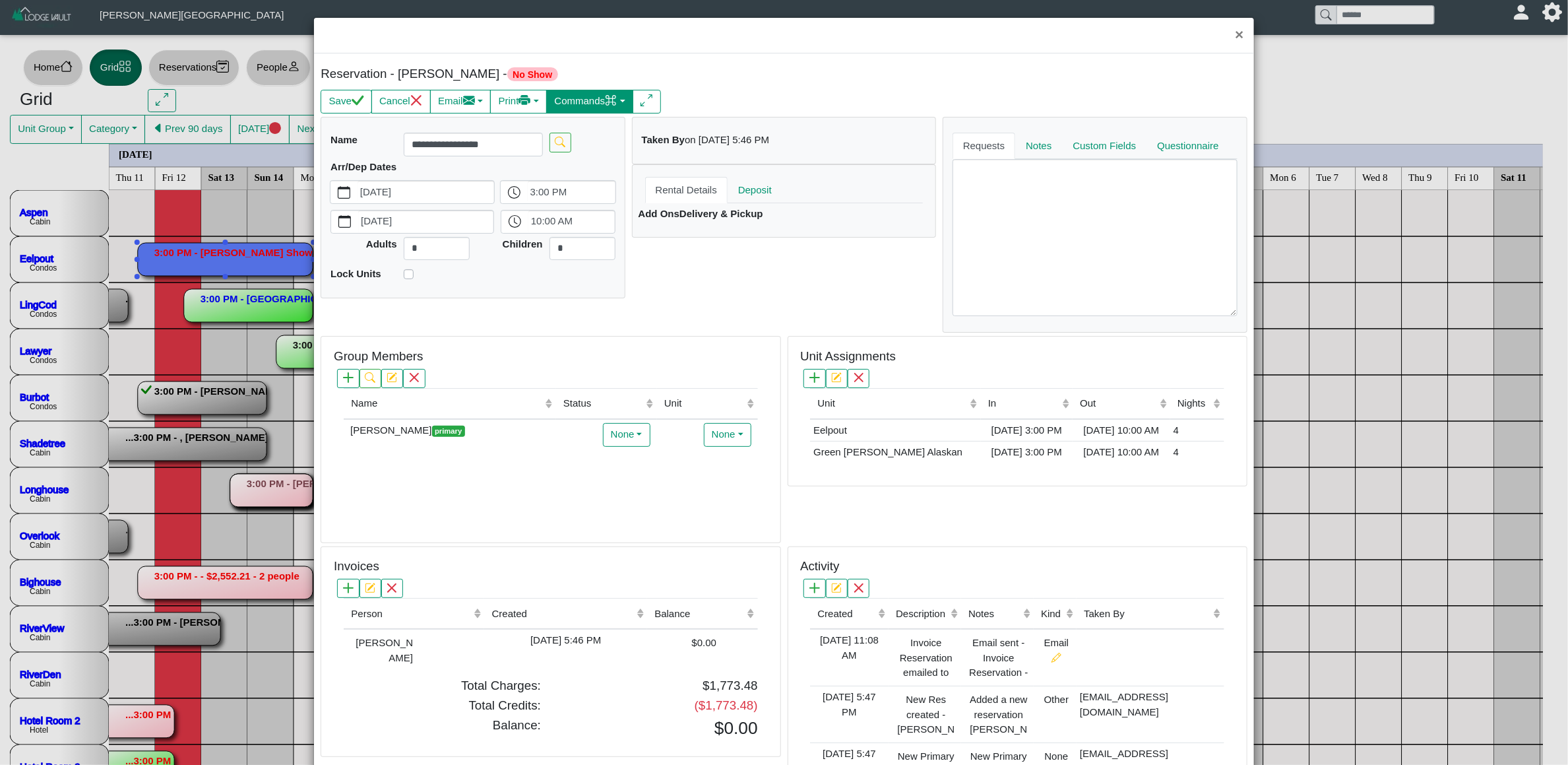
click at [590, 102] on button "Commands" at bounding box center [590, 101] width 87 height 23
click at [568, 131] on link "Check In" at bounding box center [563, 131] width 147 height 20
click at [351, 106] on icon "check" at bounding box center [357, 100] width 12 height 12
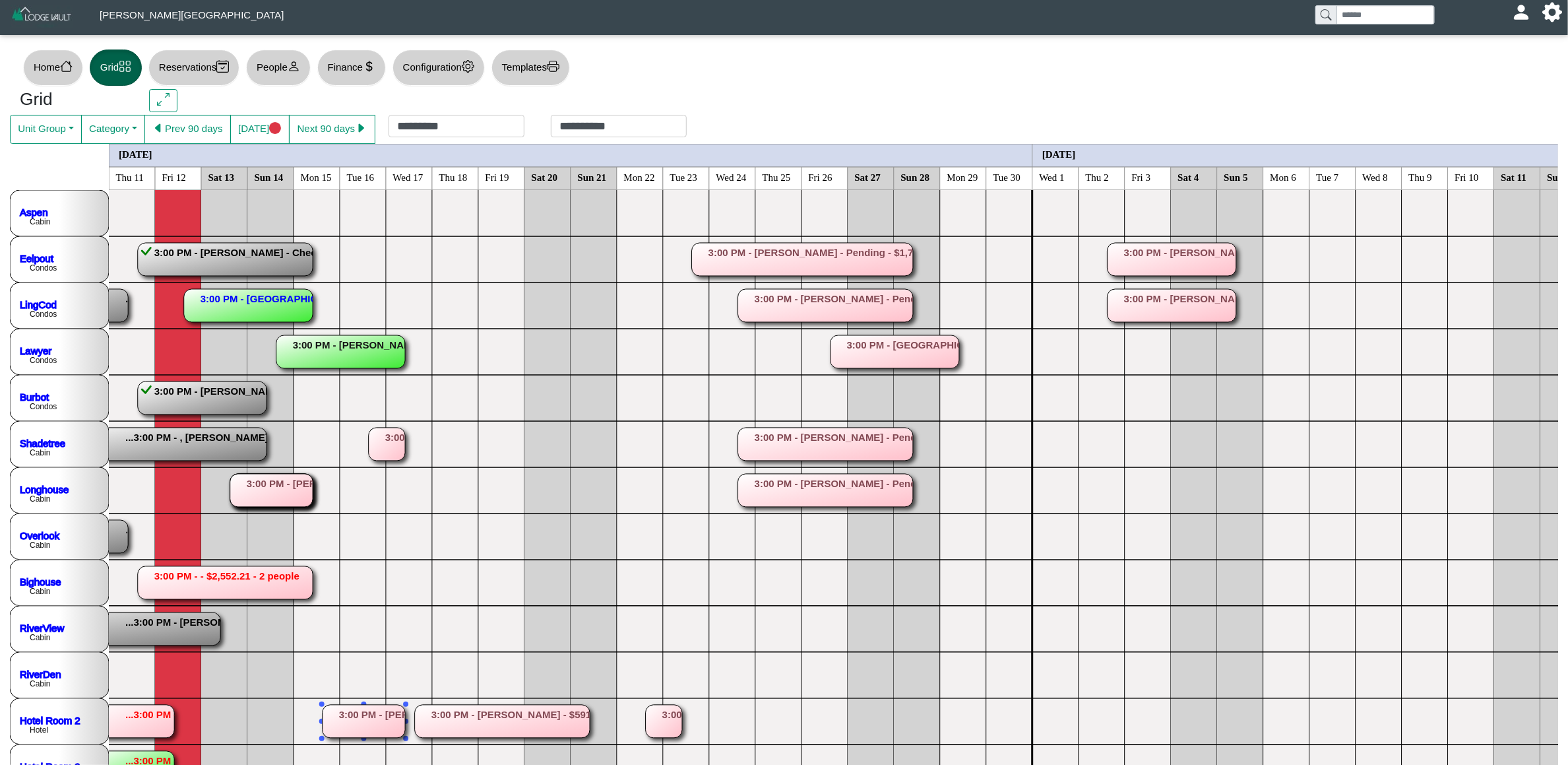
click at [296, 305] on rect at bounding box center [248, 305] width 128 height 33
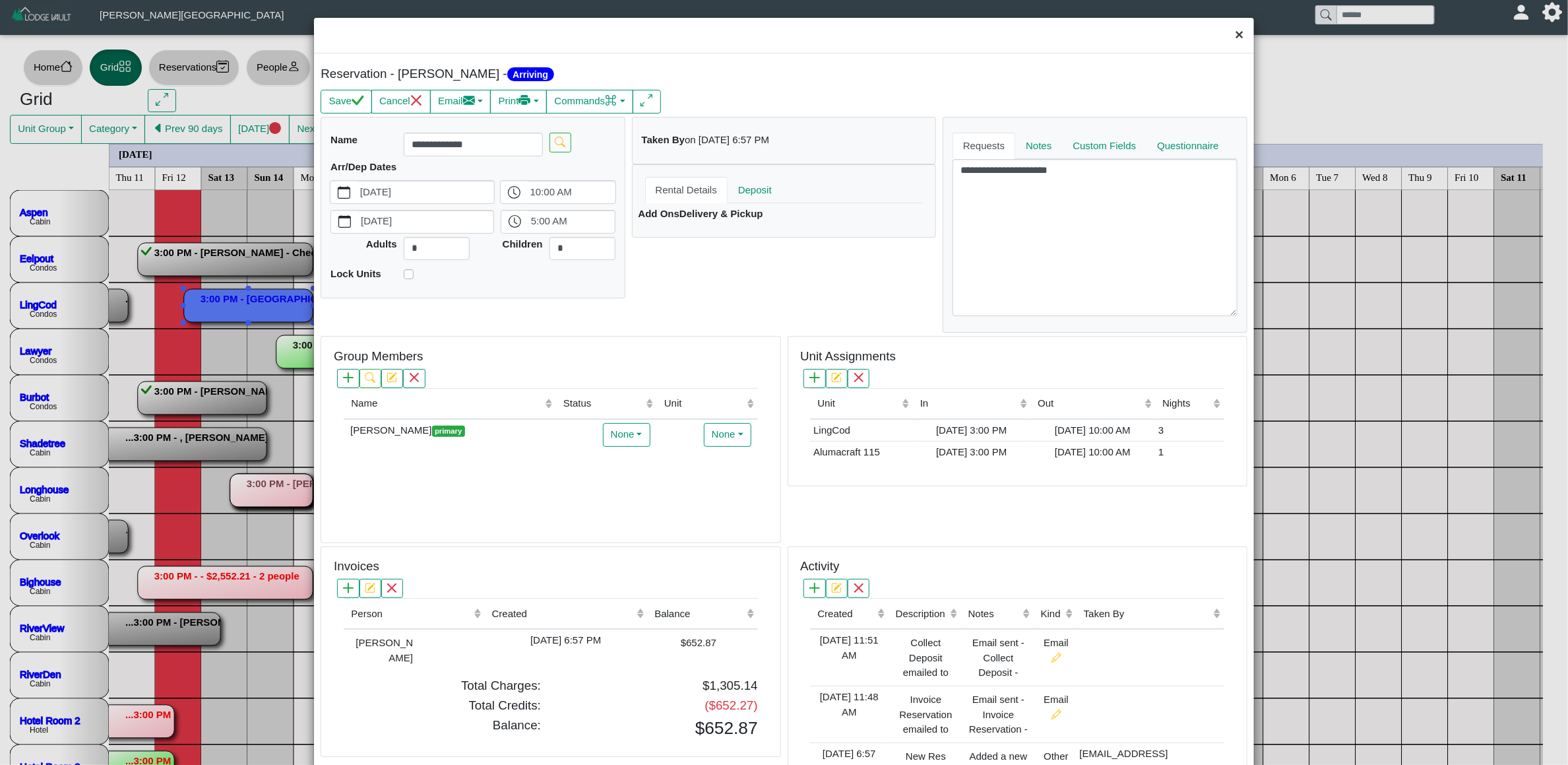
click at [1226, 29] on button "×" at bounding box center [1239, 35] width 29 height 35
